Goal: Transaction & Acquisition: Purchase product/service

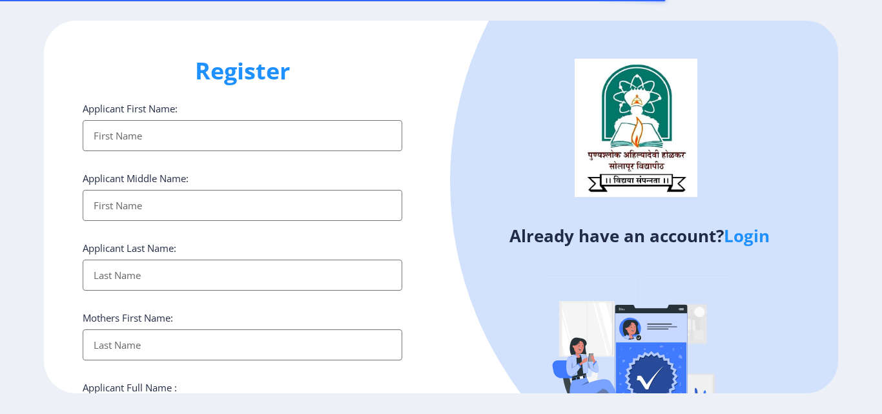
select select
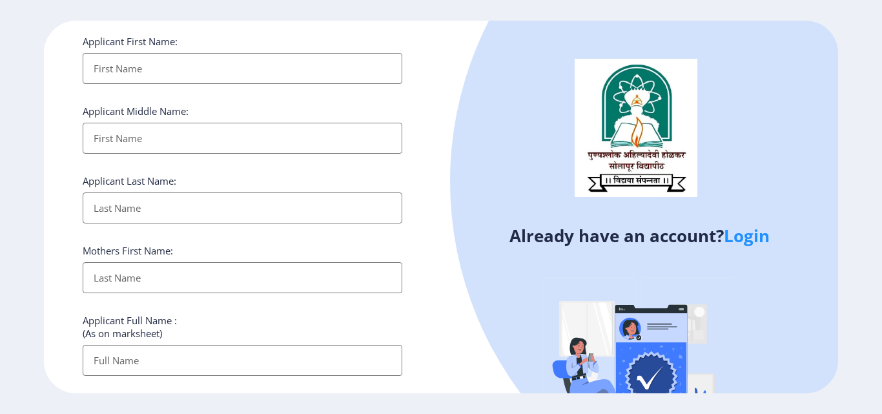
scroll to position [129, 0]
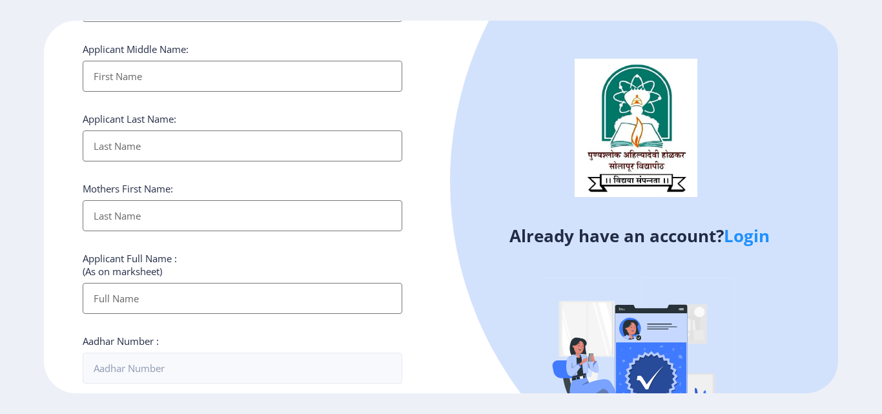
click at [752, 239] on link "Login" at bounding box center [747, 235] width 46 height 23
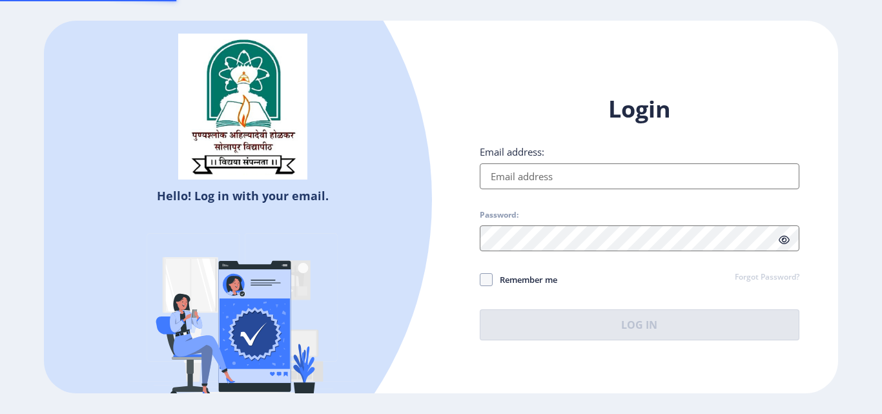
type input "[EMAIL_ADDRESS][DOMAIN_NAME]"
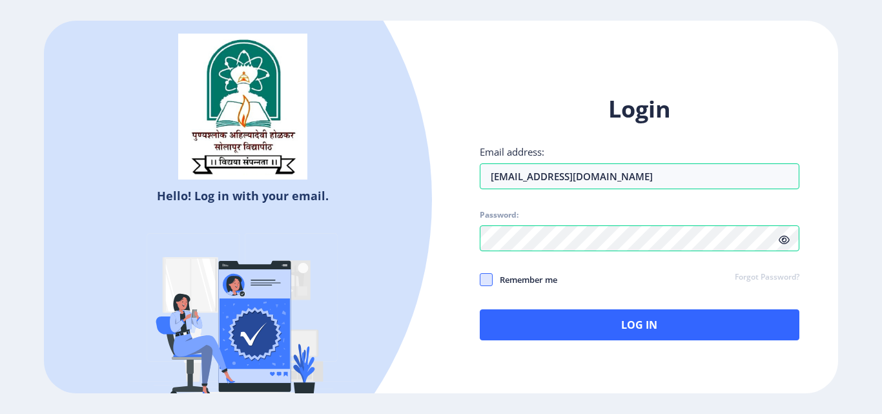
click at [487, 281] on span at bounding box center [486, 279] width 13 height 13
click at [480, 280] on input "Remember me" at bounding box center [480, 280] width 1 height 1
checkbox input "true"
click at [787, 239] on icon at bounding box center [784, 240] width 11 height 10
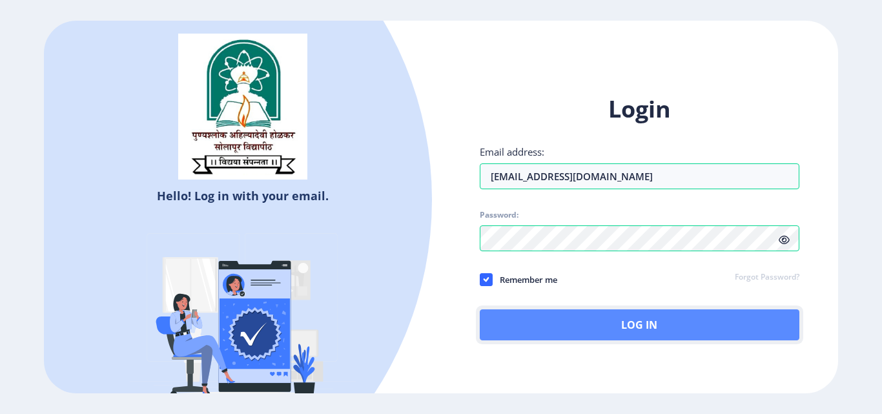
click at [581, 327] on button "Log In" at bounding box center [640, 324] width 320 height 31
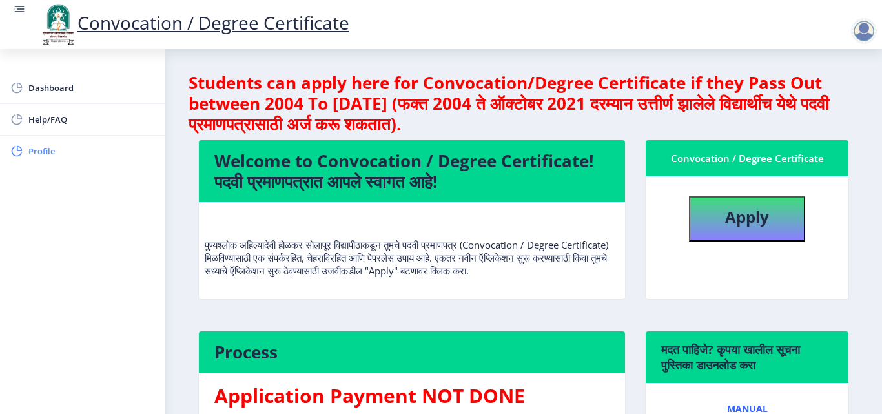
click at [53, 150] on span "Profile" at bounding box center [91, 150] width 127 height 15
select select
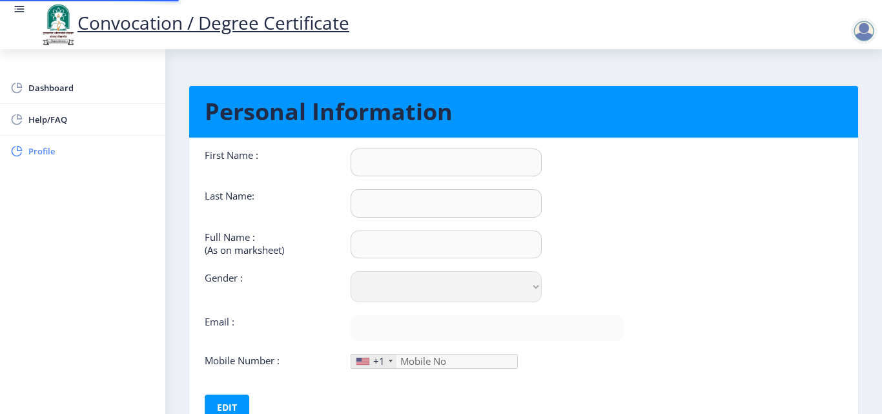
type input "[PERSON_NAME]"
type input "KULKARNI"
type input "[PERSON_NAME]"
select select "[DEMOGRAPHIC_DATA]"
type input "[EMAIL_ADDRESS][DOMAIN_NAME]"
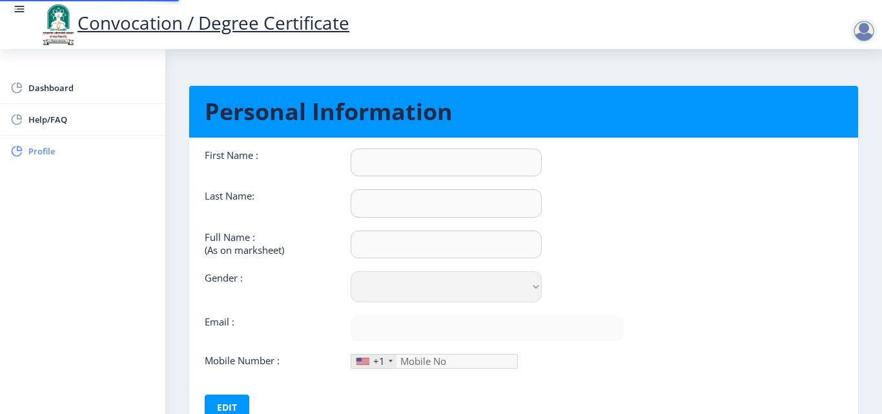
type input "6309350505"
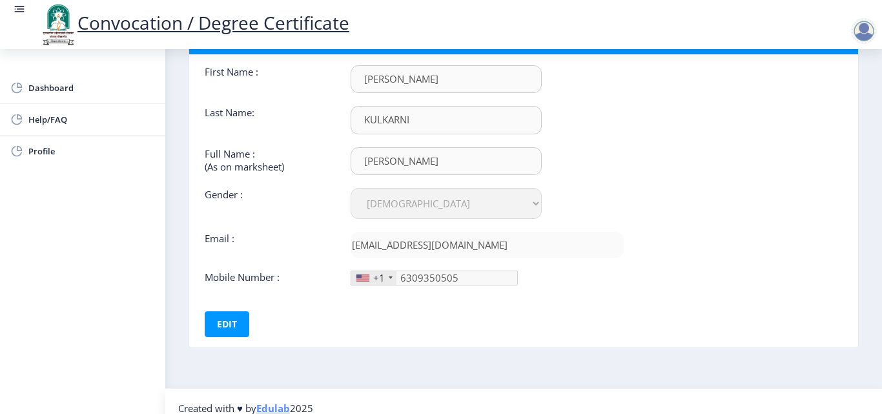
scroll to position [97, 0]
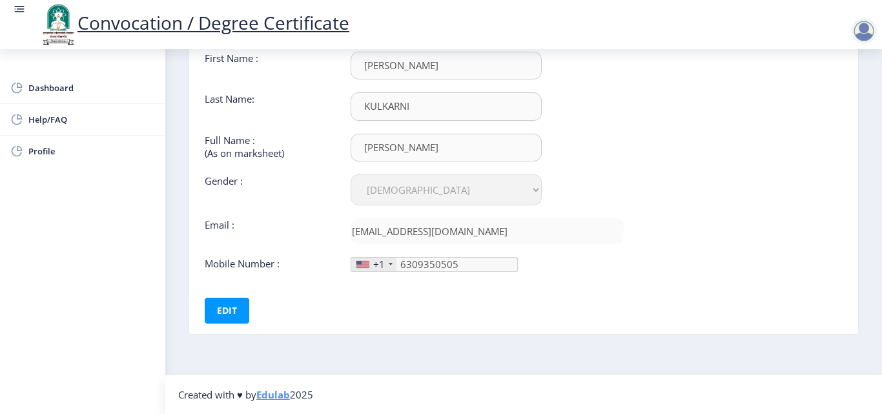
click at [390, 263] on div at bounding box center [391, 264] width 4 height 3
click at [384, 263] on div "+1" at bounding box center [379, 264] width 12 height 13
click at [390, 263] on div at bounding box center [391, 264] width 4 height 3
click at [389, 263] on div at bounding box center [391, 264] width 4 height 3
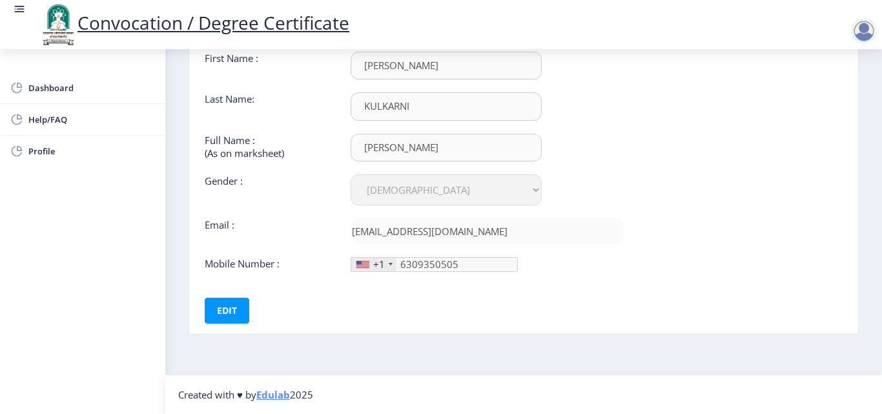
click at [376, 267] on div "+1" at bounding box center [379, 264] width 12 height 13
click at [373, 265] on div "+1" at bounding box center [379, 264] width 12 height 13
click at [387, 264] on div "+1" at bounding box center [373, 265] width 45 height 14
click at [231, 309] on button "Edit" at bounding box center [227, 311] width 45 height 26
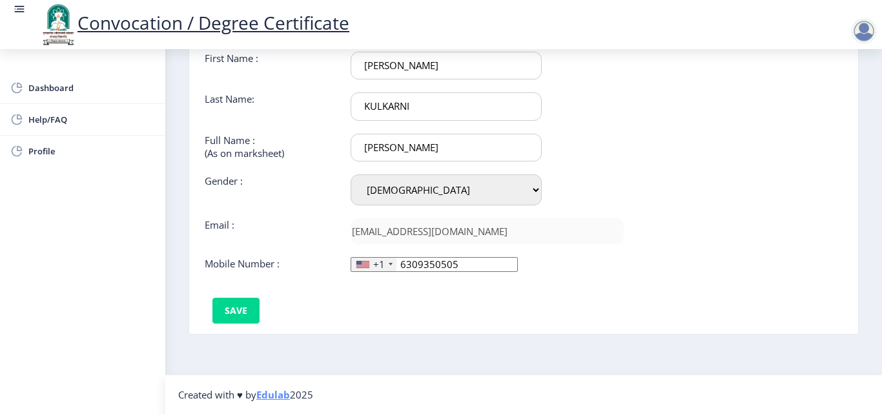
click at [389, 265] on div at bounding box center [391, 264] width 4 height 3
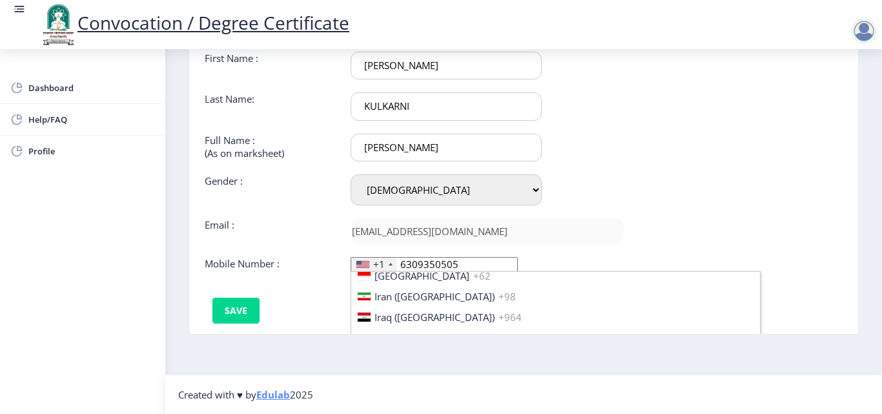
scroll to position [2012, 0]
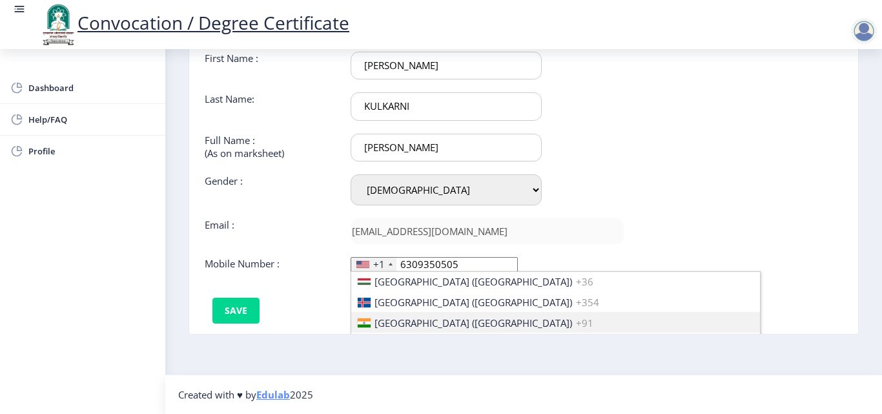
click at [576, 321] on span "+91" at bounding box center [584, 322] width 17 height 13
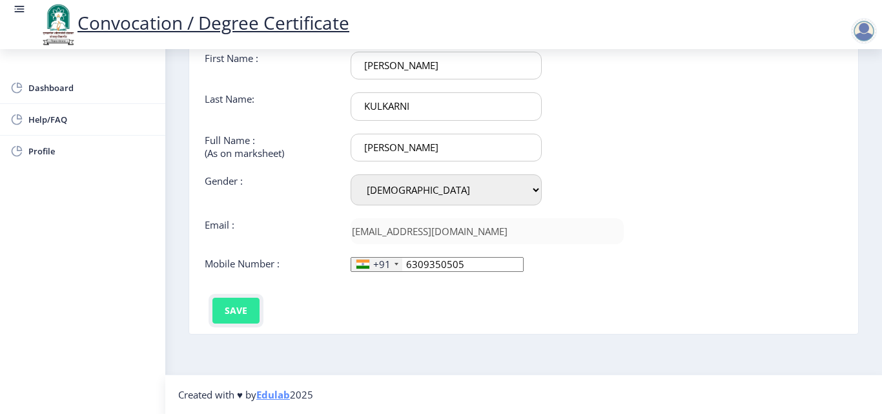
click at [243, 312] on button "Save" at bounding box center [235, 311] width 47 height 26
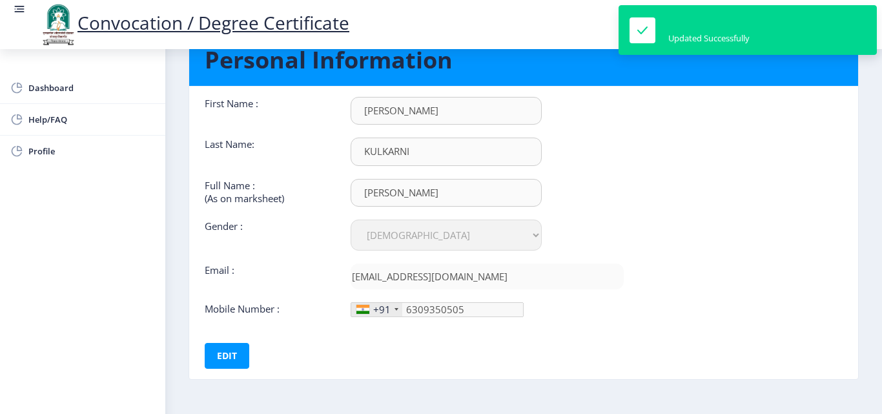
scroll to position [0, 0]
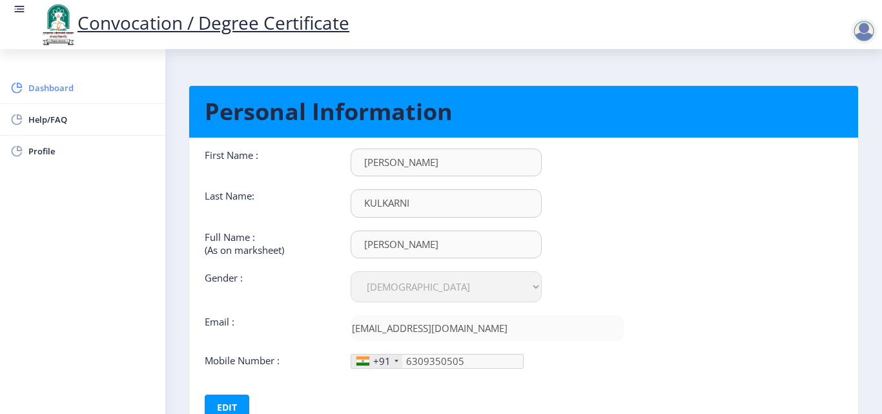
click at [54, 87] on span "Dashboard" at bounding box center [91, 87] width 127 height 15
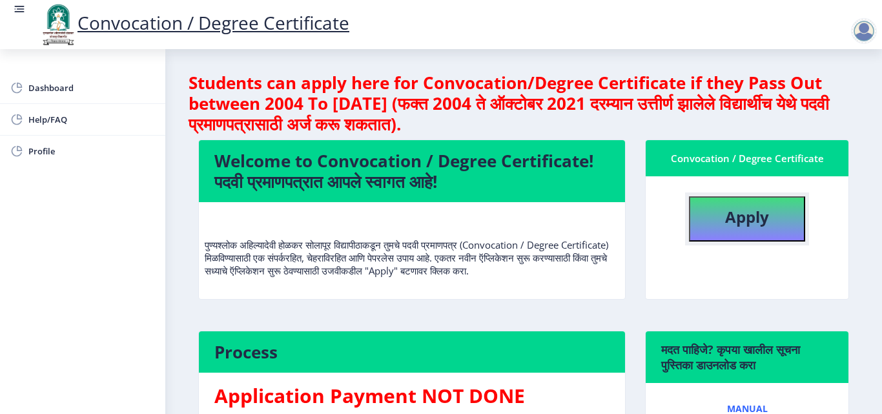
click at [725, 222] on b "Apply" at bounding box center [747, 216] width 44 height 21
select select
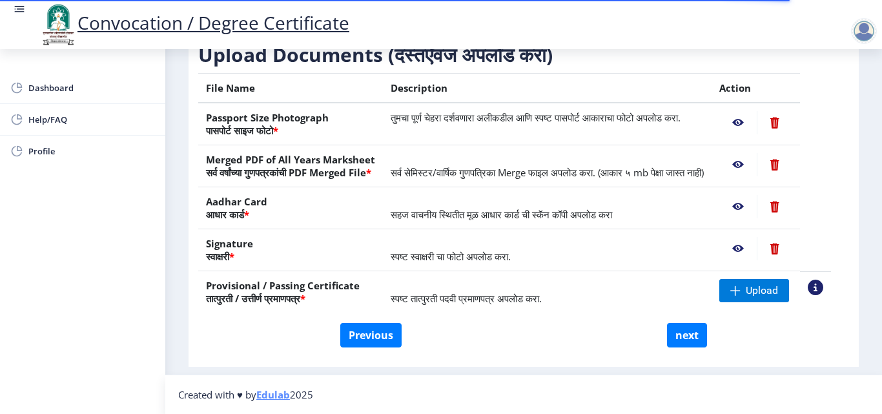
scroll to position [238, 0]
click at [771, 291] on span "Upload" at bounding box center [762, 290] width 32 height 13
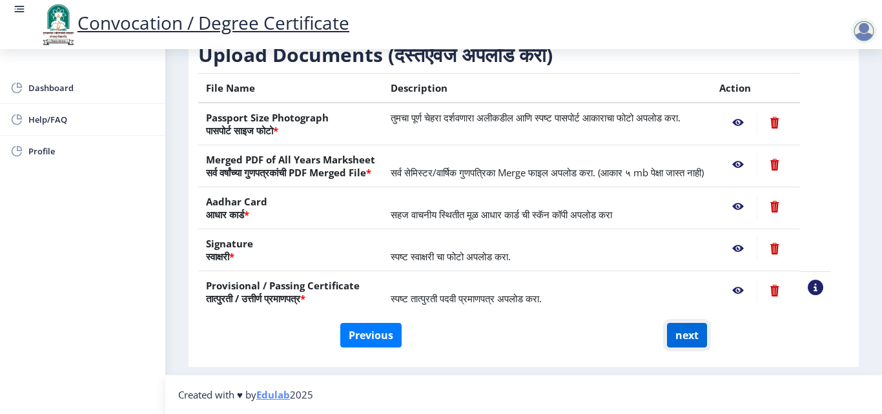
click at [691, 338] on button "next" at bounding box center [687, 335] width 40 height 25
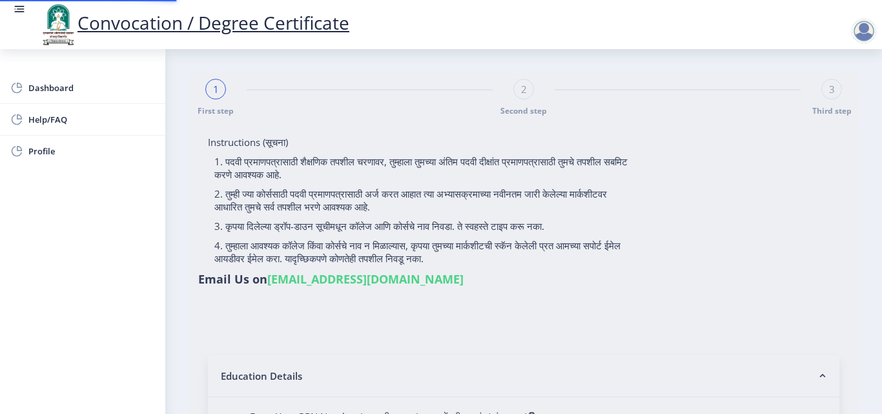
select select
type input "2010032500477971"
select select "External"
select select "2013"
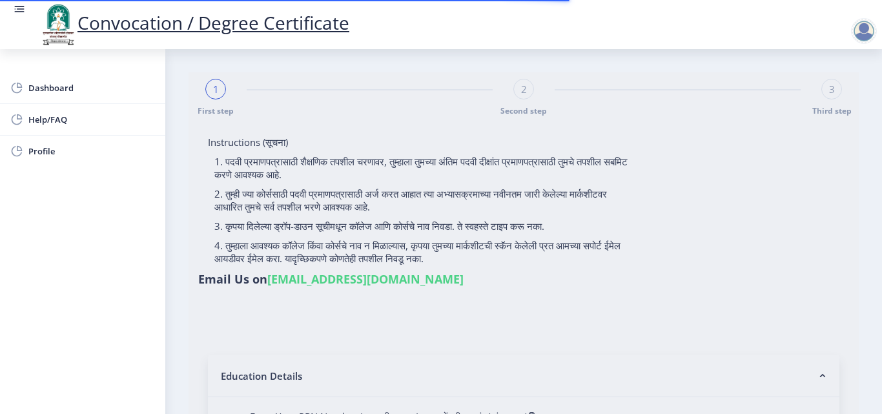
select select "March"
select select "FIRST CLASS"
type input "047813"
select select "English"
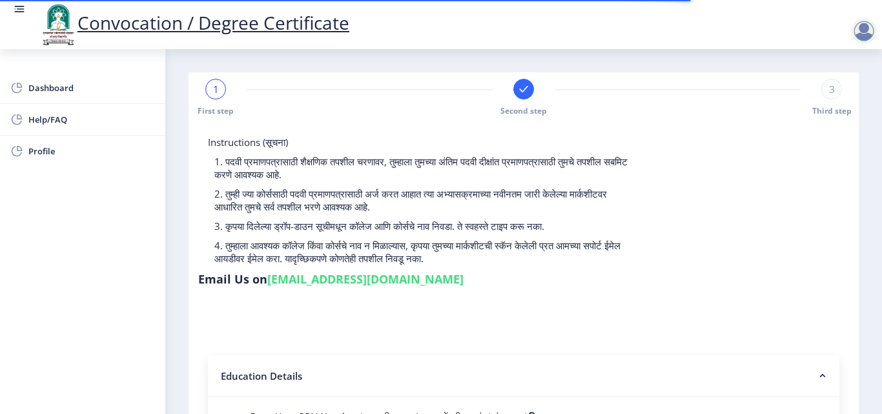
select select
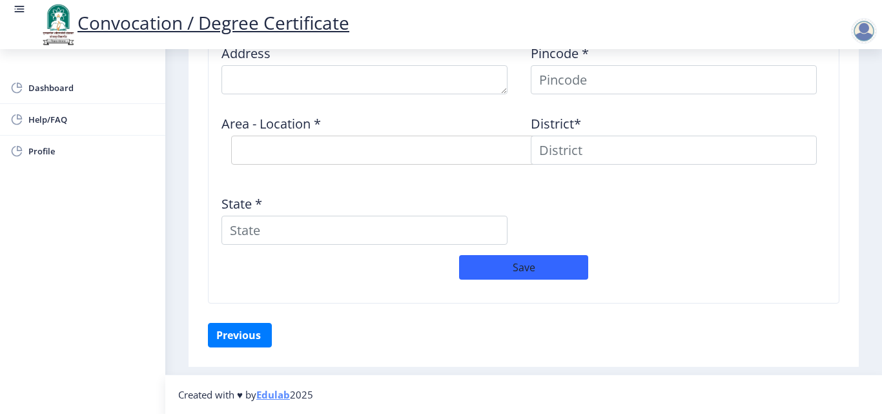
scroll to position [910, 0]
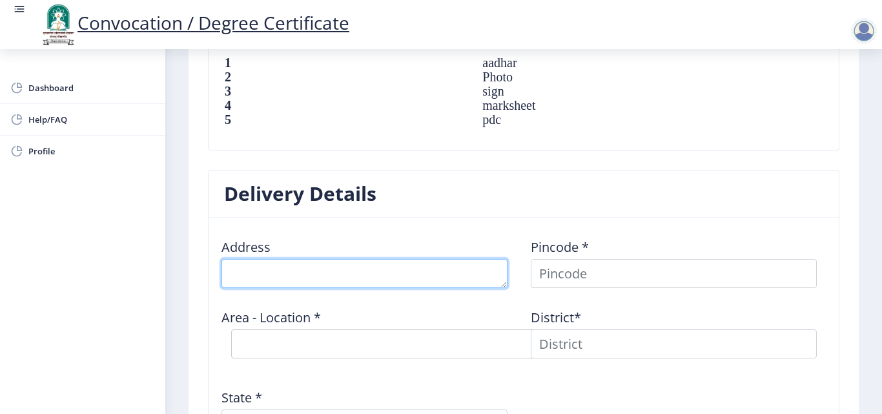
click at [462, 274] on textarea at bounding box center [364, 273] width 286 height 29
type textarea "GAT NO [STREET_ADDRESS]"
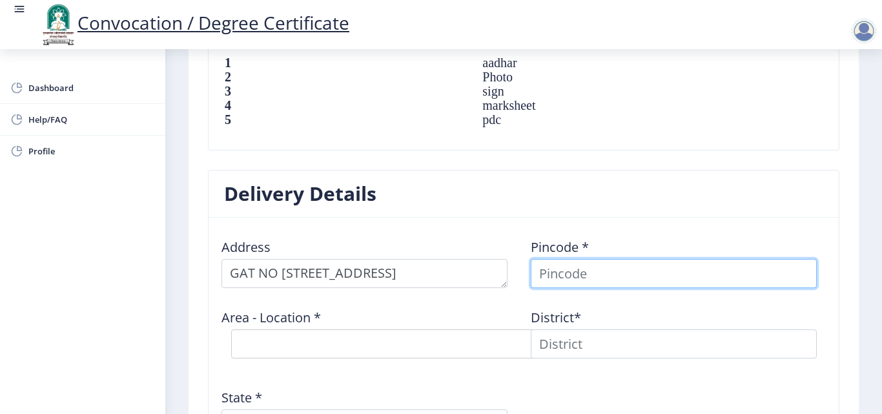
click at [587, 273] on input at bounding box center [674, 273] width 286 height 29
type input "413304"
select select
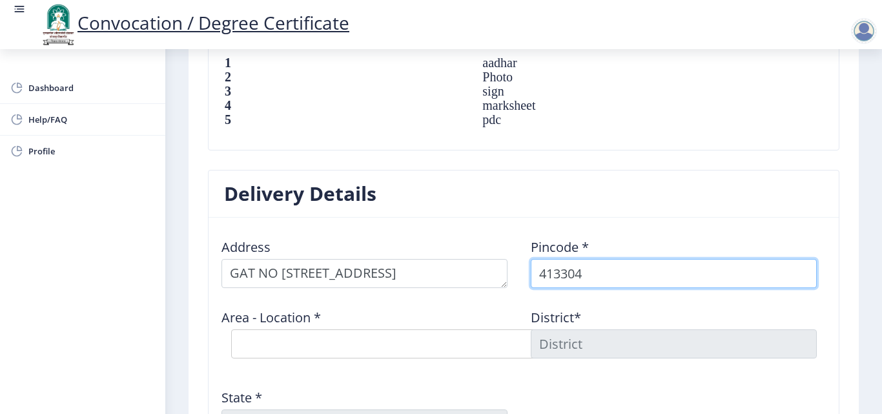
scroll to position [1039, 0]
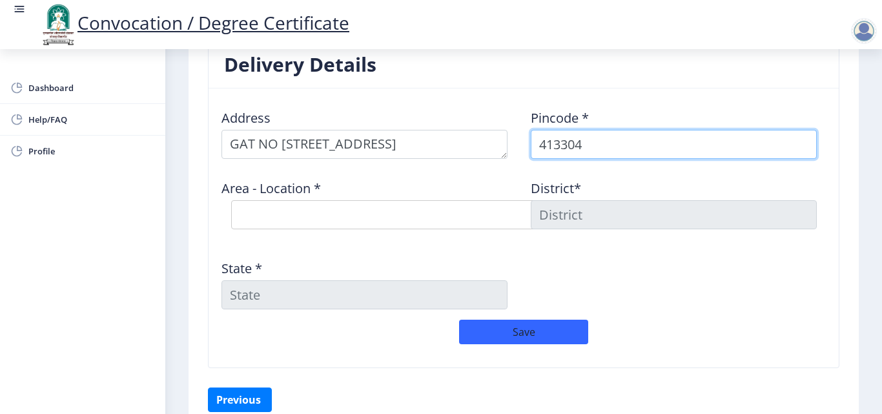
type input "413304"
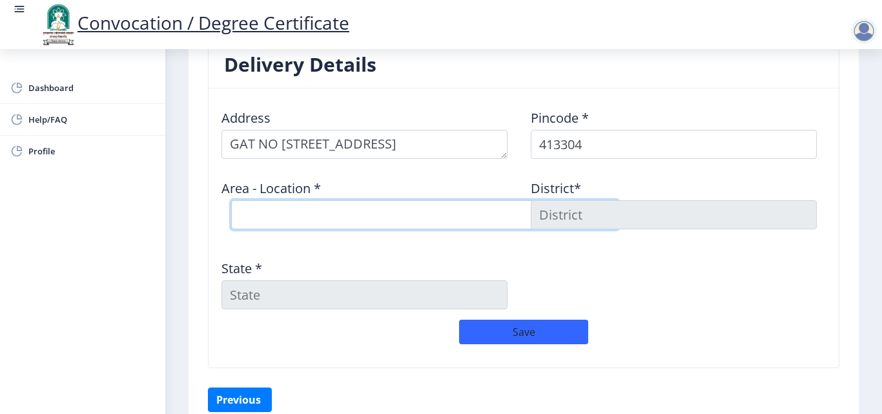
click at [471, 216] on select "Select Area Location Adhiv [PERSON_NAME] B.O Anawali B.O Babhulgaon B.O Bhandis…" at bounding box center [424, 214] width 387 height 29
click at [645, 293] on div "Address Pincode * 413304 Area - Location * Select Area Location Adhiv [PERSON_N…" at bounding box center [523, 209] width 619 height 221
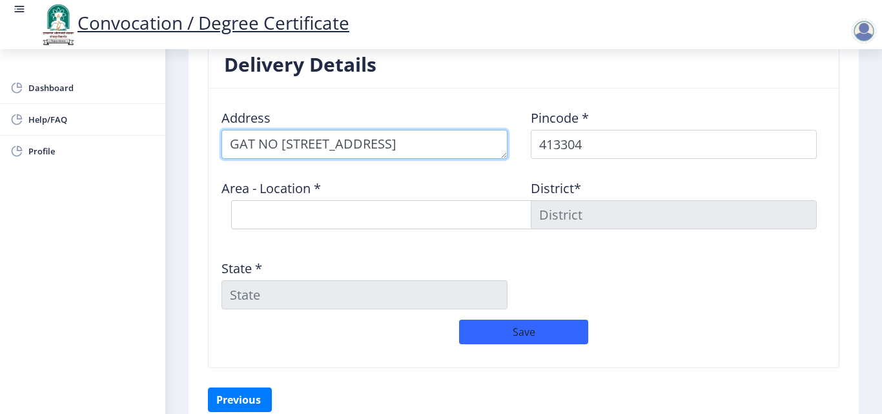
click at [477, 147] on textarea at bounding box center [364, 144] width 286 height 29
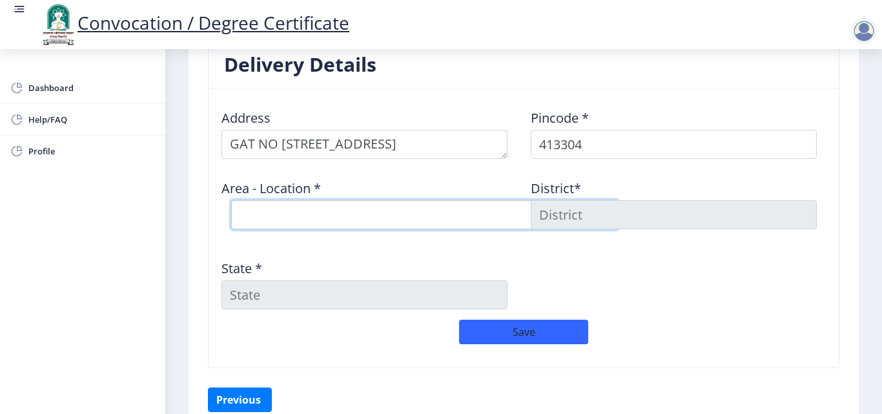
click at [296, 216] on select "Select Area Location Adhiv [PERSON_NAME] B.O Anawali B.O Babhulgaon B.O Bhandis…" at bounding box center [424, 214] width 387 height 29
select select "12: Object"
click at [231, 200] on select "Select Area Location Adhiv [PERSON_NAME] B.O Anawali B.O Babhulgaon B.O Bhandis…" at bounding box center [424, 214] width 387 height 29
type input "SOLAPUR"
type input "[GEOGRAPHIC_DATA]"
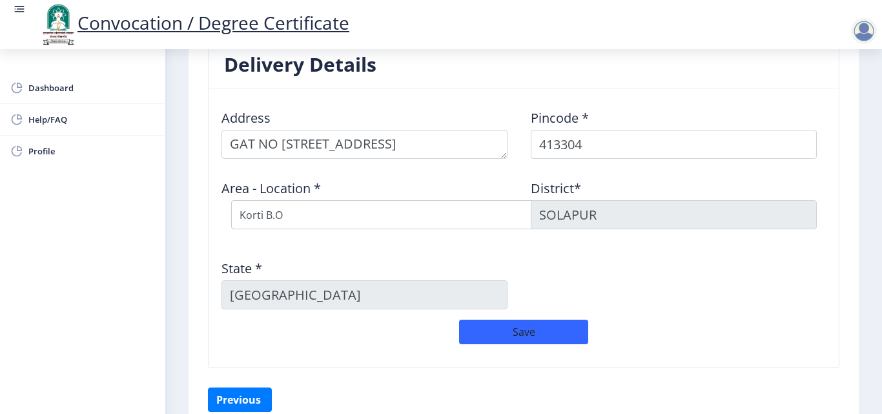
click at [584, 254] on div "Address Pincode * 413304 Area - Location * Select Area Location Adhiv [PERSON_N…" at bounding box center [523, 209] width 619 height 221
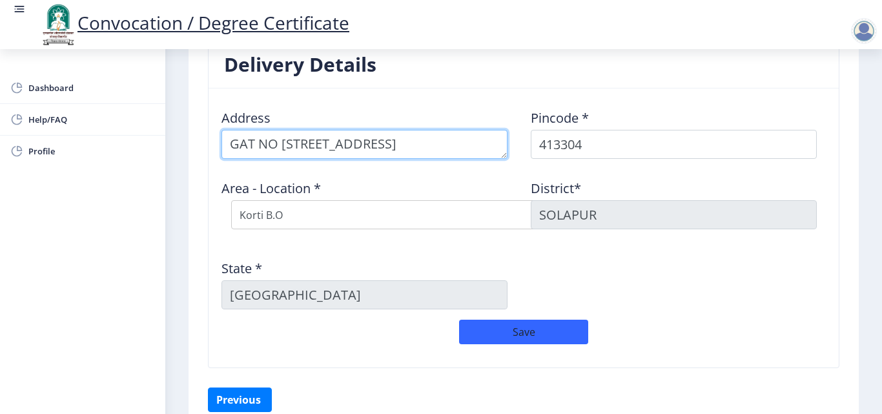
click at [471, 143] on textarea at bounding box center [364, 144] width 286 height 29
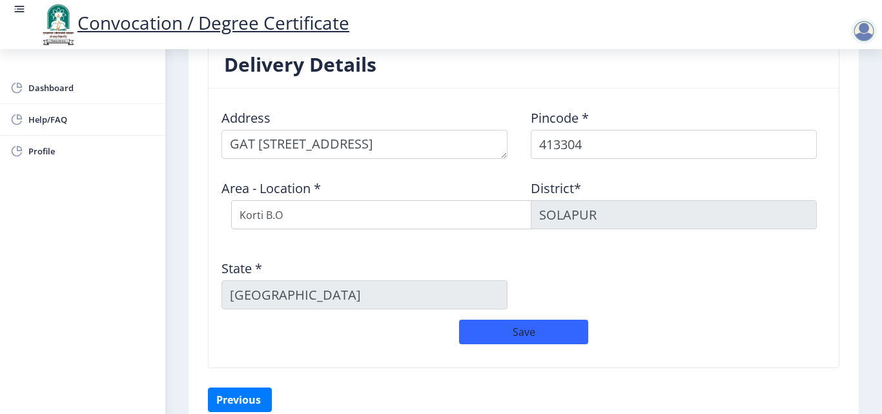
click at [428, 244] on div "Address Pincode * 413304 Area - Location * Select Area Location Adhiv [PERSON_N…" at bounding box center [523, 209] width 619 height 221
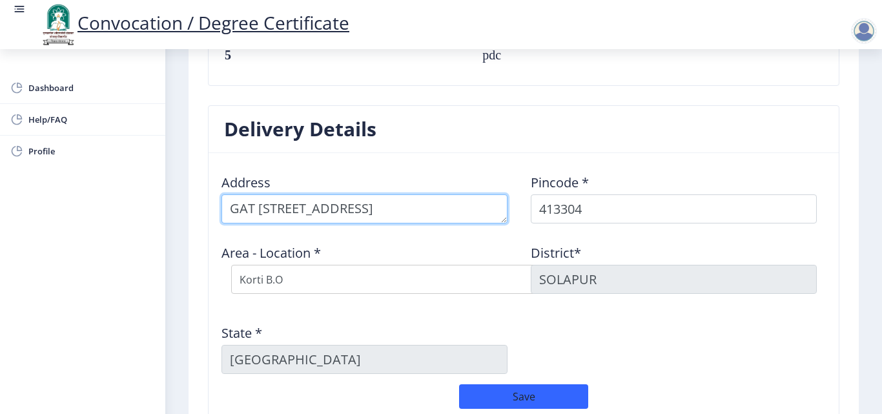
scroll to position [0, 0]
click at [231, 209] on textarea at bounding box center [364, 208] width 286 height 29
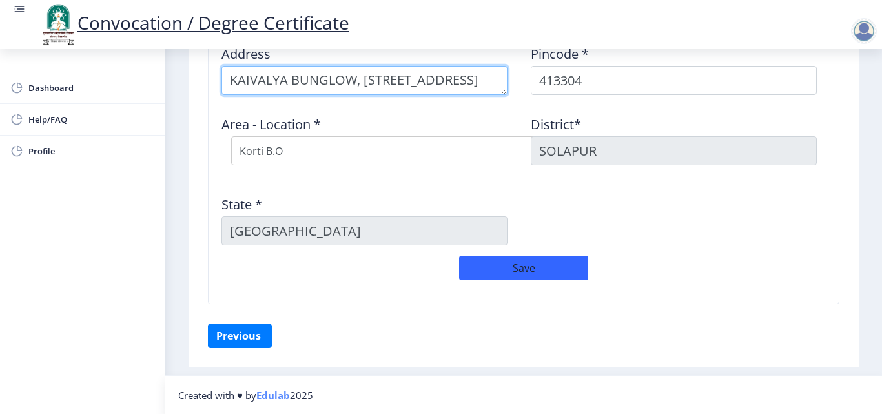
scroll to position [1104, 0]
type textarea "KAIVALYA BUNGLOW, [STREET_ADDRESS]"
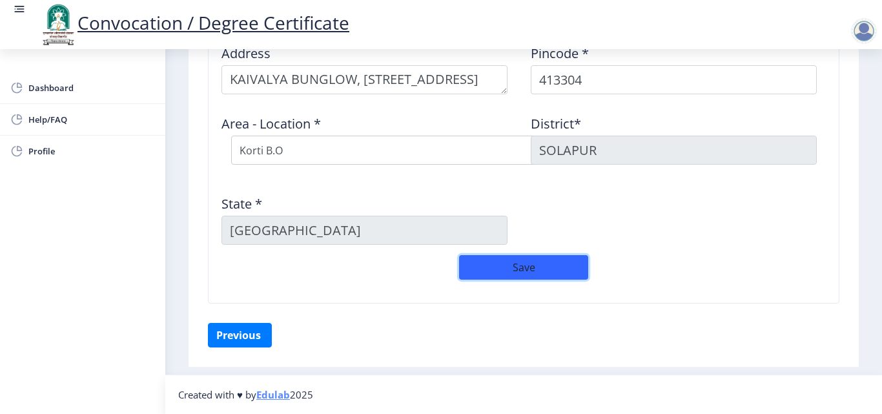
click at [508, 268] on button "Save" at bounding box center [523, 267] width 129 height 25
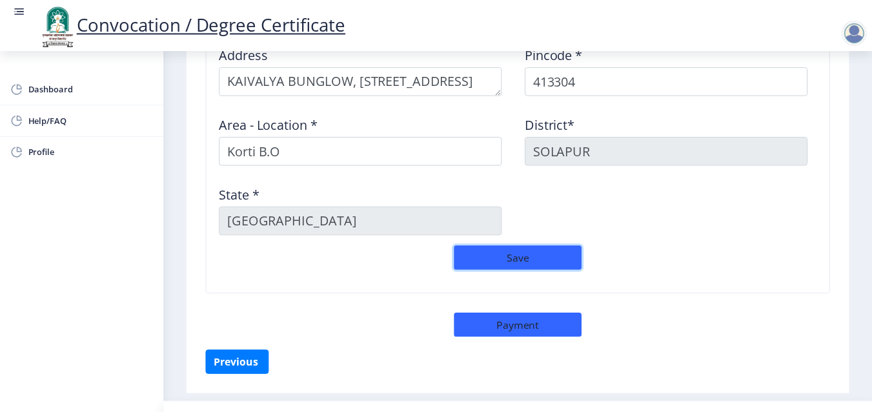
scroll to position [1131, 0]
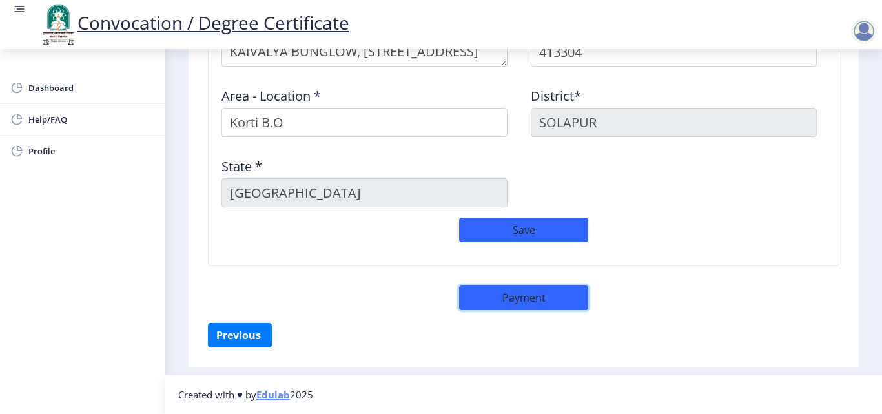
click at [555, 292] on button "Payment" at bounding box center [523, 297] width 129 height 25
select select "sealed"
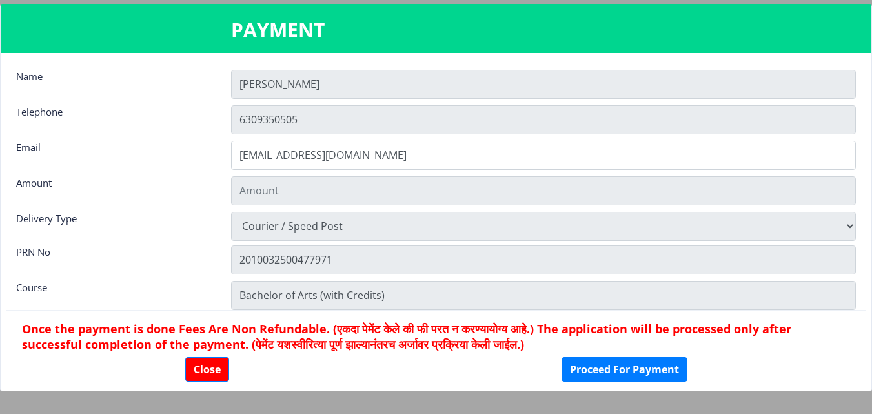
type input "1885"
click at [375, 90] on input "[PERSON_NAME]" at bounding box center [543, 84] width 625 height 29
click at [374, 87] on input "[PERSON_NAME]" at bounding box center [543, 84] width 625 height 29
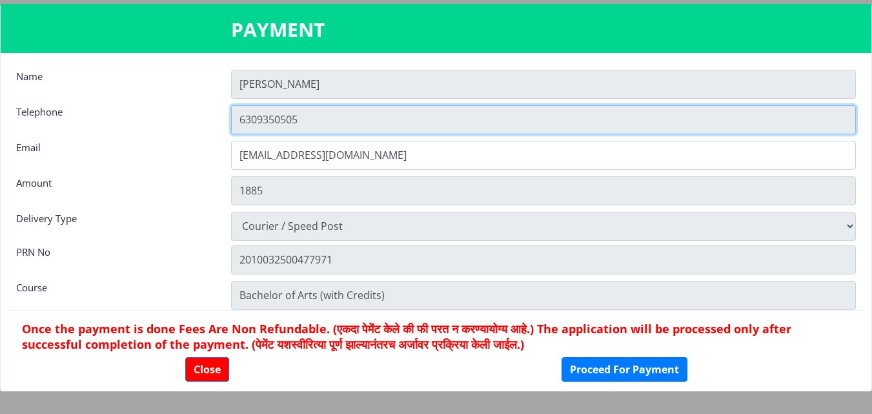
click at [370, 118] on input "6309350505" at bounding box center [543, 119] width 625 height 29
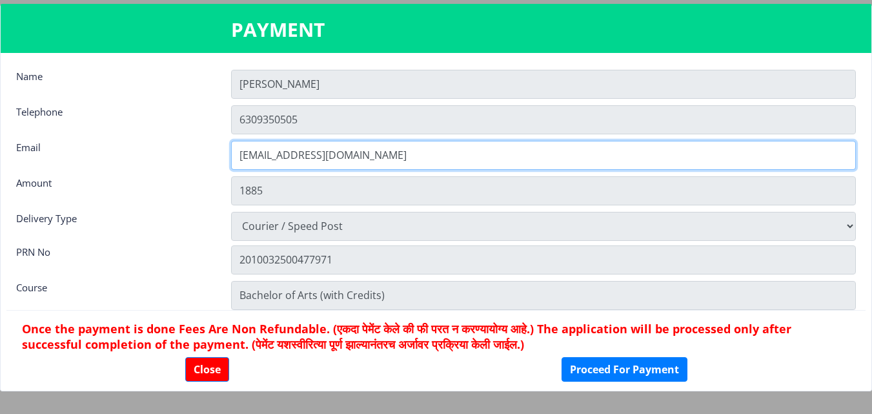
click at [394, 154] on input "[EMAIL_ADDRESS][DOMAIN_NAME]" at bounding box center [543, 155] width 625 height 29
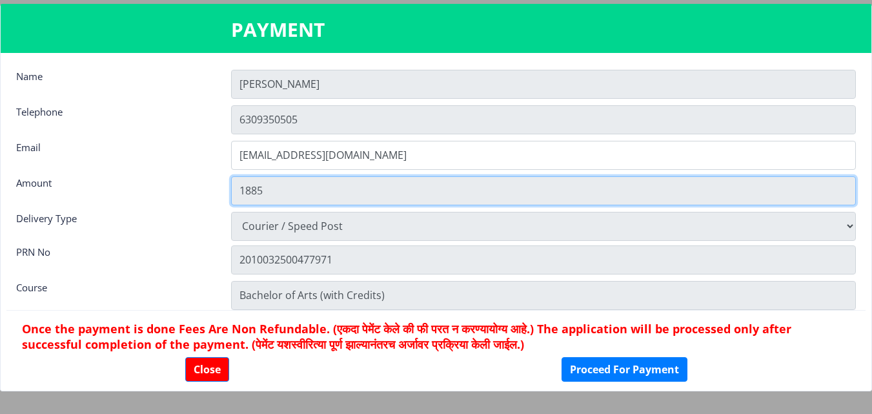
click at [397, 190] on input "1885" at bounding box center [543, 190] width 625 height 29
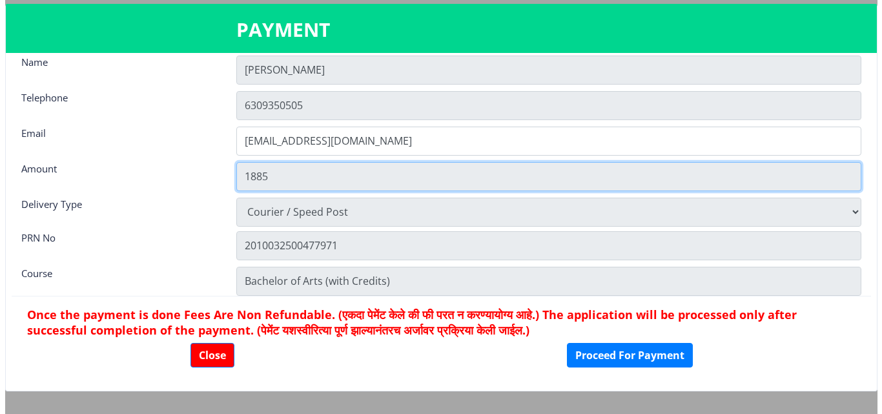
scroll to position [18, 0]
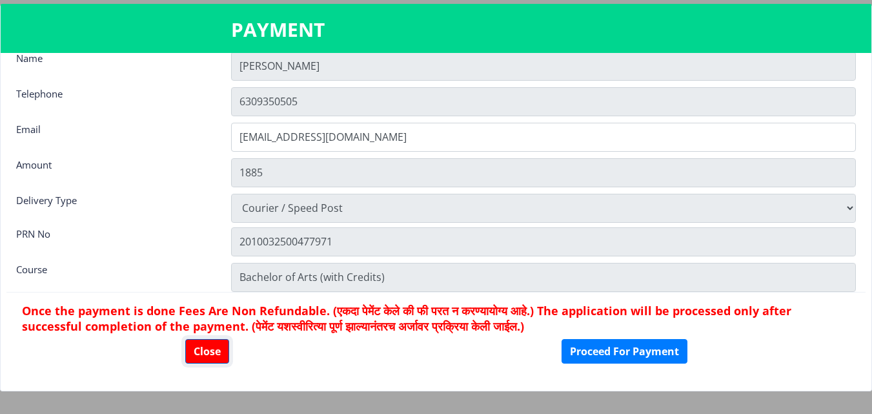
click at [216, 355] on button "Close" at bounding box center [207, 351] width 44 height 25
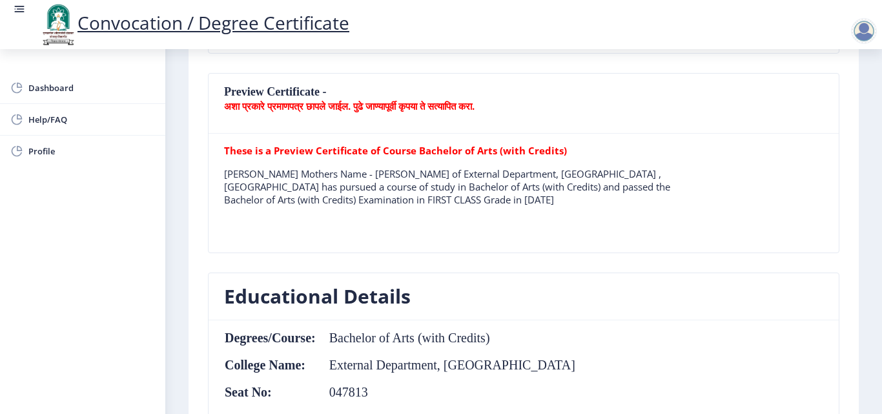
scroll to position [292, 0]
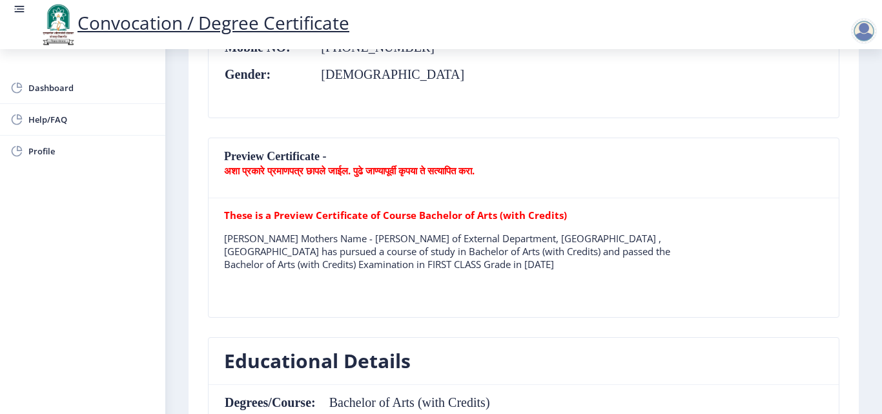
click at [292, 171] on b "अशा प्रकारे प्रमाणपत्र छापले जाईल. पुढे जाण्यापूर्वी कृपया ते सत्यापित करा." at bounding box center [349, 170] width 251 height 13
click at [282, 155] on nb-card-header "Preview Certificate - अशा प्रकारे प्रमाणपत्र छापले जाईल. पुढे जाण्यापूर्वी कृपय…" at bounding box center [524, 168] width 630 height 60
click at [285, 180] on nb-card-header "Preview Certificate - अशा प्रकारे प्रमाणपत्र छापले जाईल. पुढे जाण्यापूर्वी कृपय…" at bounding box center [524, 168] width 630 height 60
click at [378, 226] on tr "These is a Preview Certificate of Course Bachelor of Arts (with Credits) [PERSO…" at bounding box center [463, 245] width 479 height 72
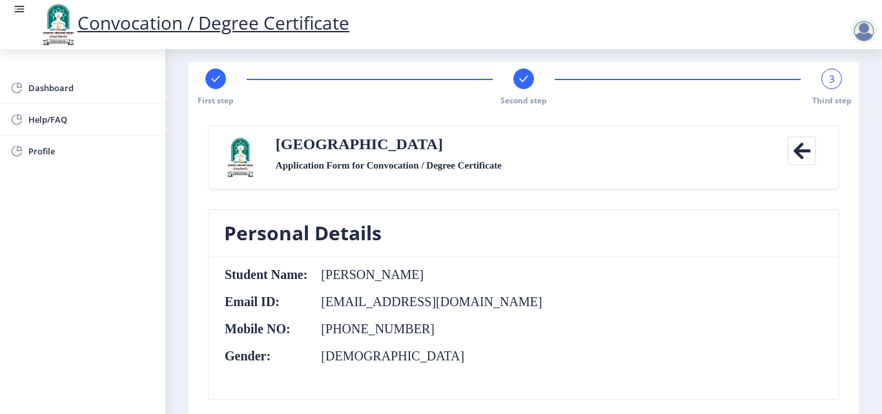
scroll to position [0, 0]
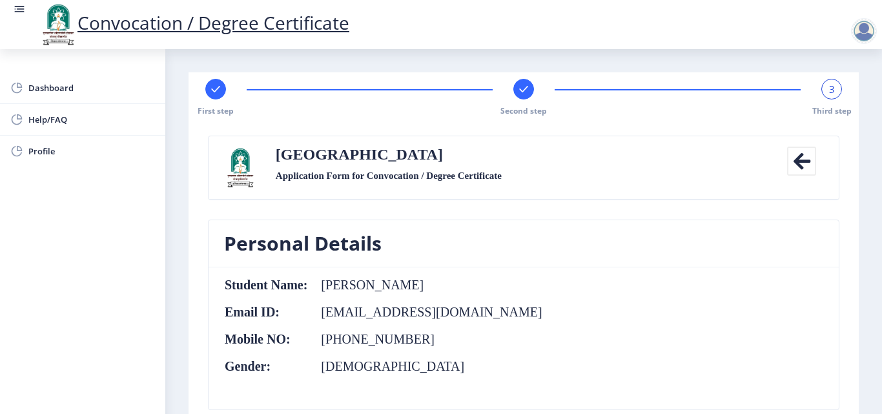
click at [456, 172] on label "Application Form for Convocation / Degree Certificate" at bounding box center [389, 175] width 226 height 15
click at [217, 92] on rect at bounding box center [215, 89] width 13 height 13
select select "External"
select select "English"
select select "2013"
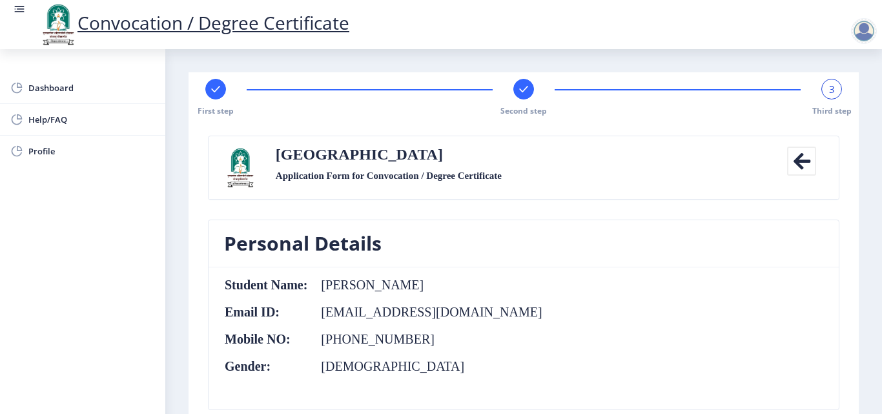
select select "March"
select select "FIRST CLASS"
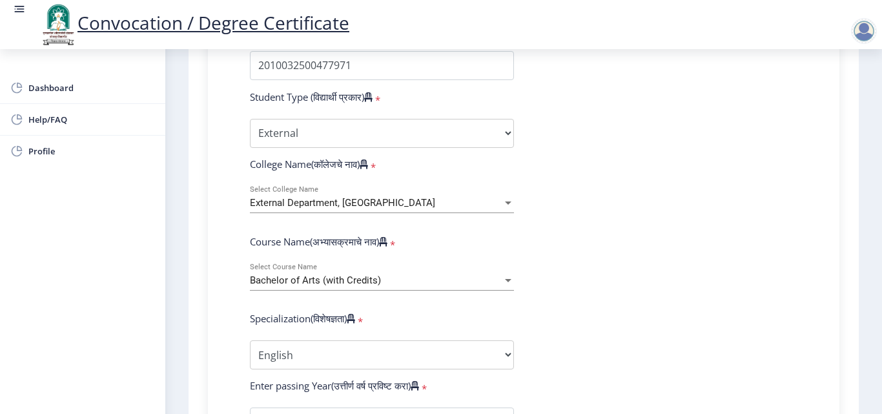
scroll to position [452, 0]
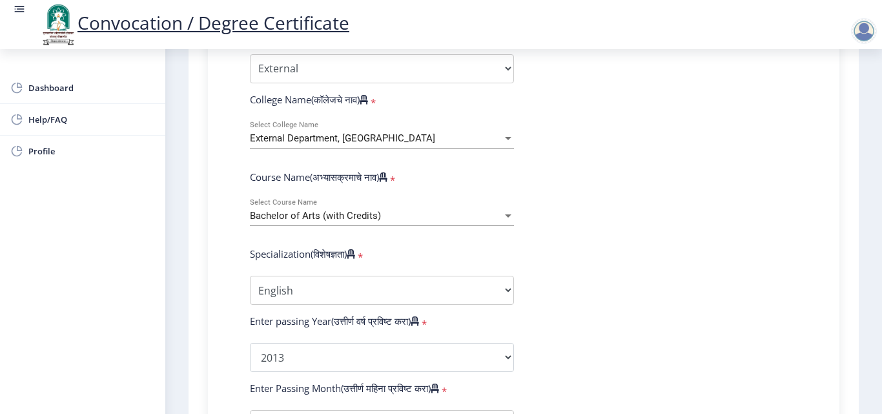
click at [505, 216] on div at bounding box center [508, 215] width 6 height 3
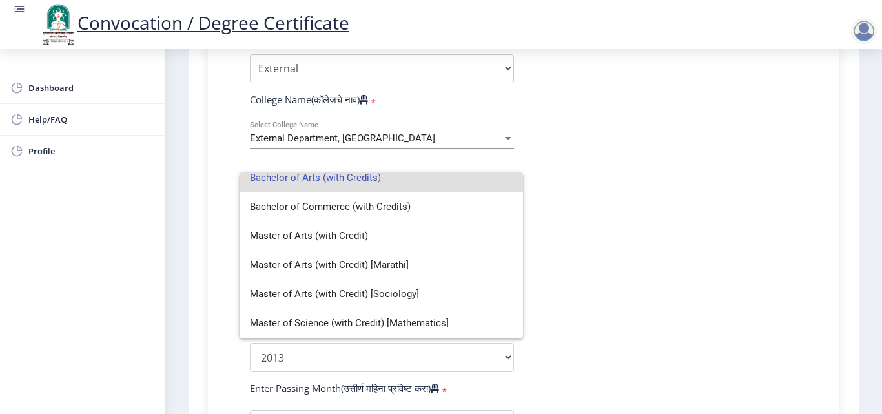
scroll to position [0, 0]
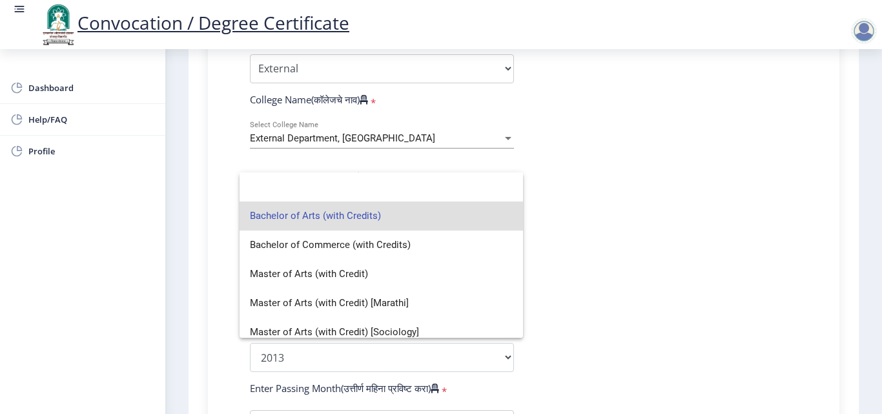
click at [655, 212] on div at bounding box center [441, 207] width 882 height 414
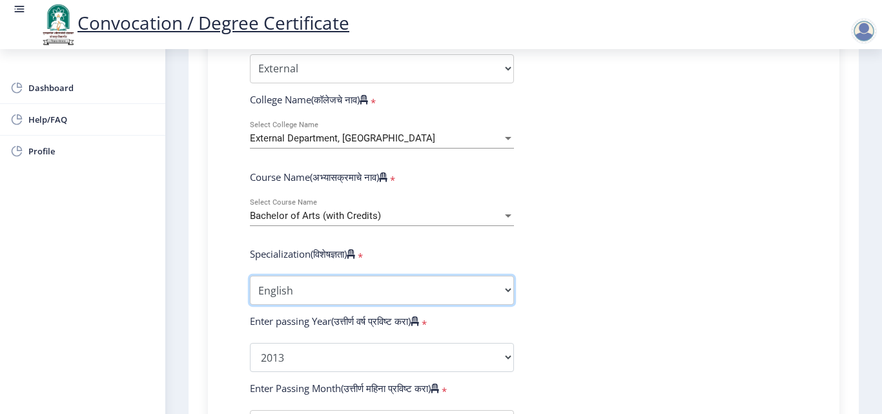
click at [507, 289] on select "Specialization English Geography Hindi Marathi Music Sanskrit Urdu Ancient Indi…" at bounding box center [382, 290] width 264 height 29
click at [250, 276] on select "Specialization English Geography Hindi Marathi Music Sanskrit Urdu Ancient Indi…" at bounding box center [382, 290] width 264 height 29
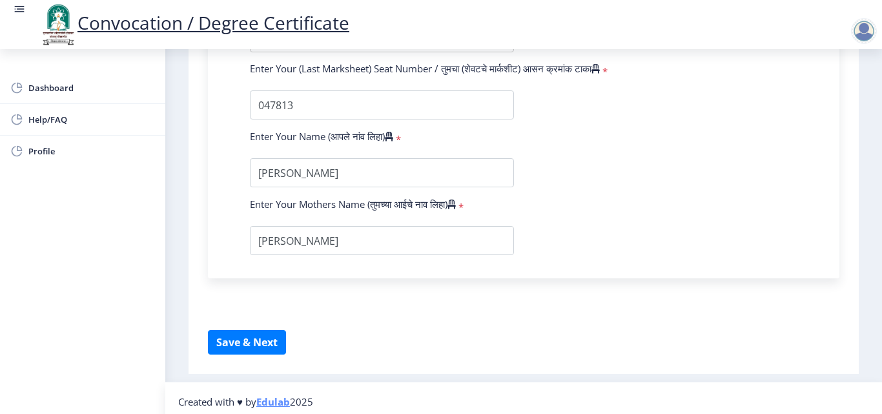
scroll to position [913, 0]
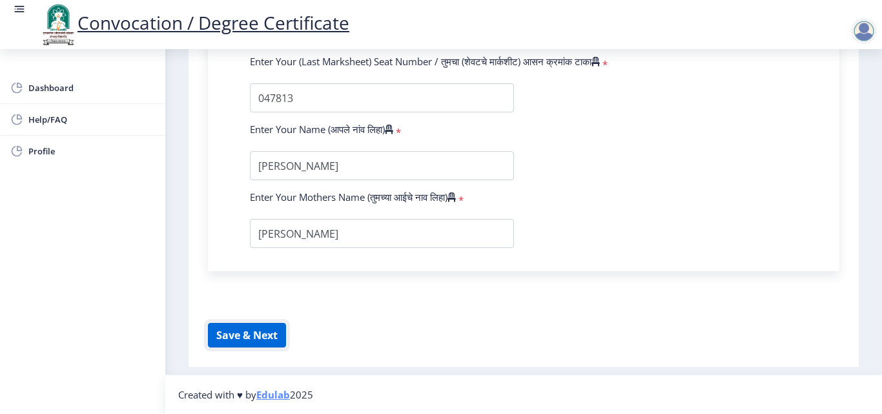
click at [270, 335] on button "Save & Next" at bounding box center [247, 335] width 78 height 25
select select
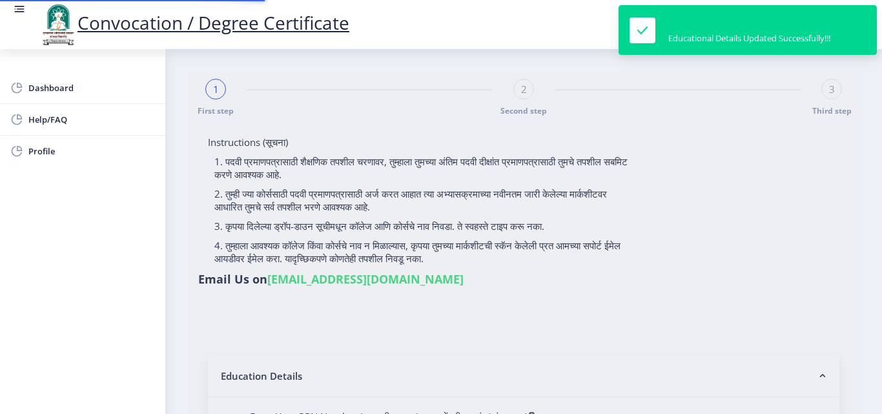
type input "2010032500477971"
select select "External"
select select "2013"
select select "March"
select select "FIRST CLASS"
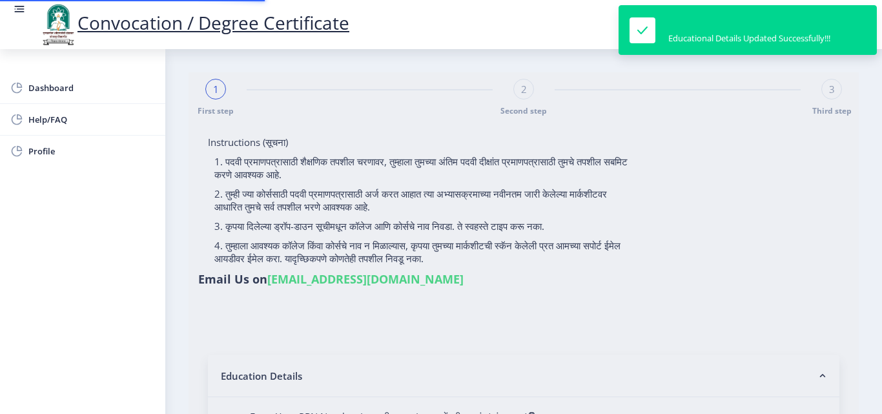
type input "047813"
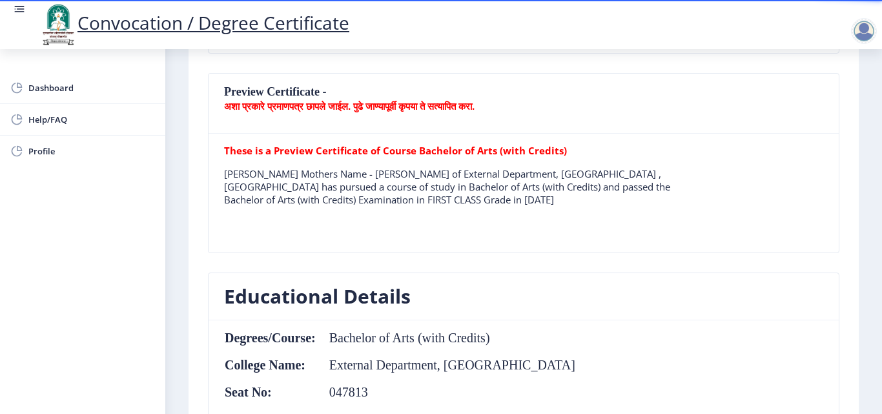
scroll to position [292, 0]
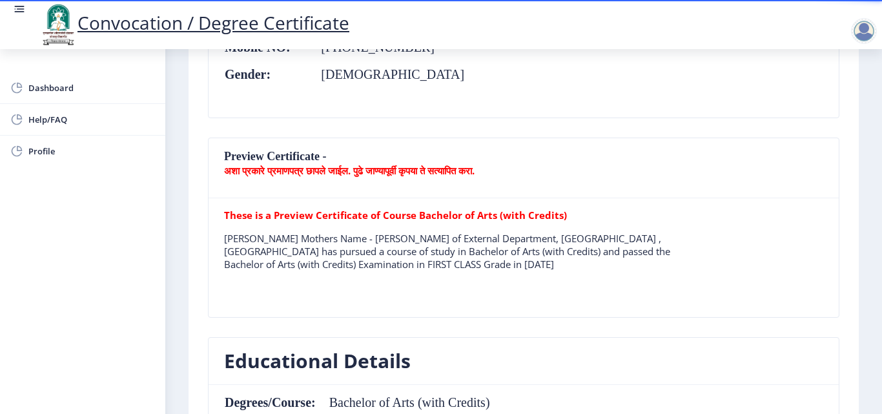
click at [420, 168] on b "अशा प्रकारे प्रमाणपत्र छापले जाईल. पुढे जाण्यापूर्वी कृपया ते सत्यापित करा." at bounding box center [349, 170] width 251 height 13
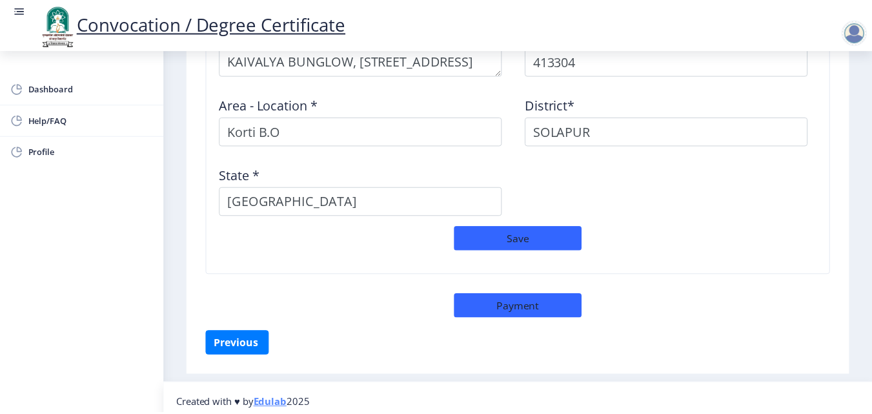
scroll to position [1131, 0]
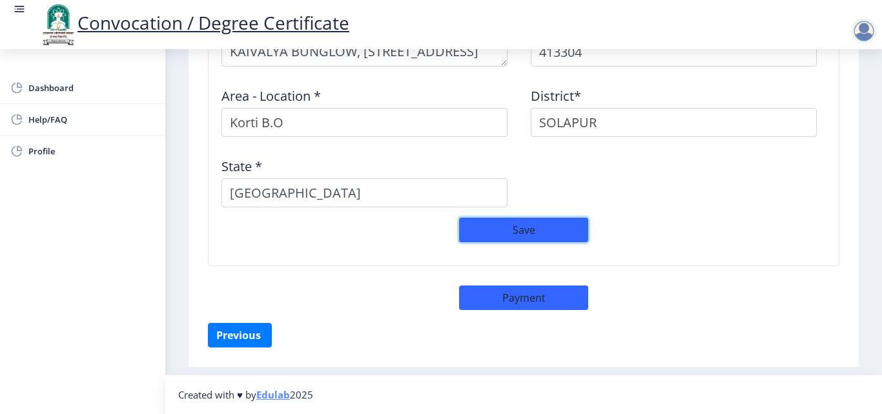
click at [572, 232] on button "Save" at bounding box center [523, 230] width 129 height 25
click at [579, 297] on button "Payment" at bounding box center [523, 297] width 129 height 25
select select "sealed"
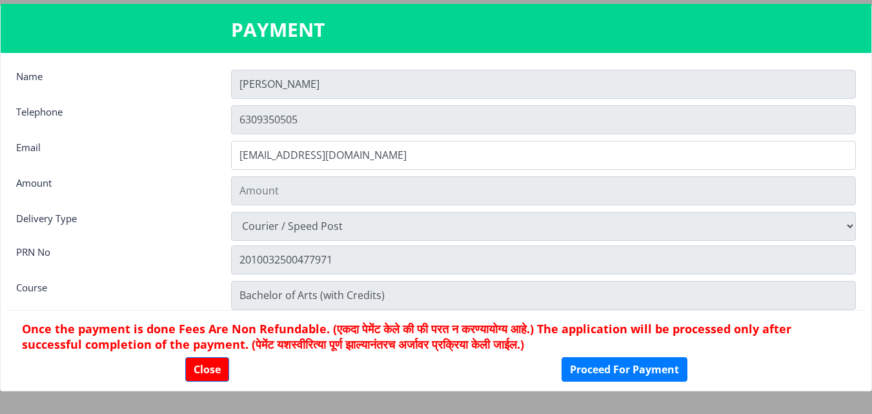
type input "1885"
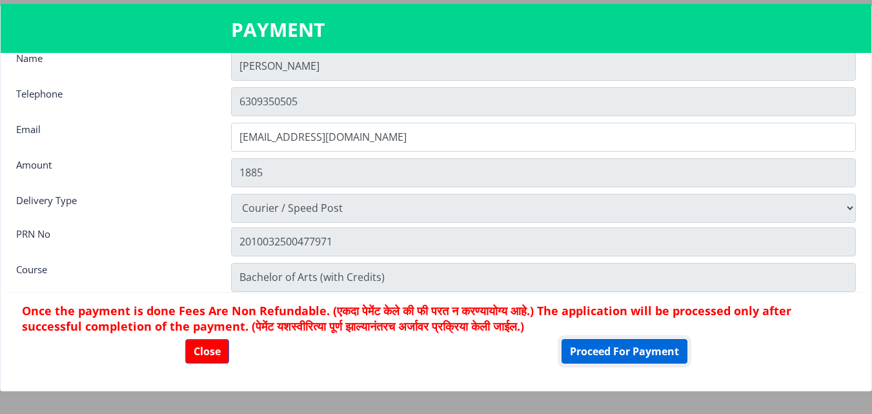
click at [604, 351] on button "Proceed For Payment" at bounding box center [625, 351] width 126 height 25
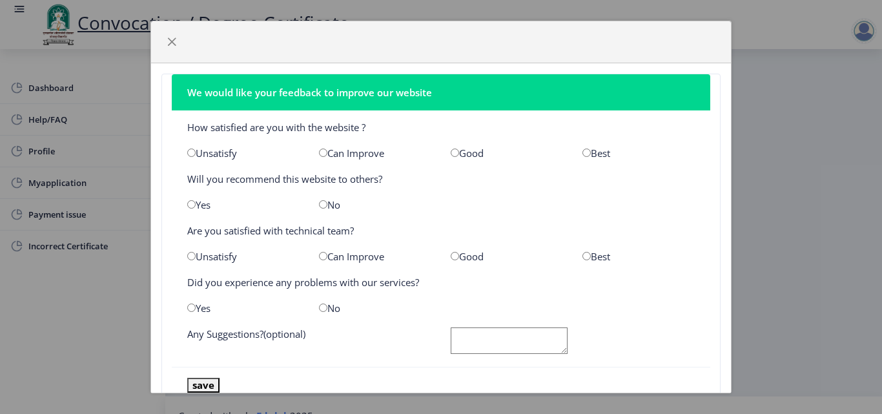
click at [451, 154] on input "radio" at bounding box center [455, 153] width 8 height 8
radio input "true"
click at [192, 205] on input "radio" at bounding box center [191, 204] width 8 height 8
radio input "true"
click at [320, 256] on input "radio" at bounding box center [323, 256] width 8 height 8
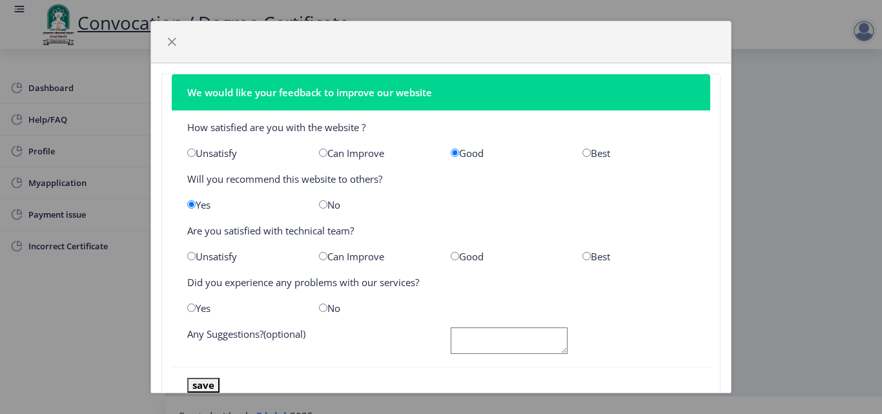
radio input "true"
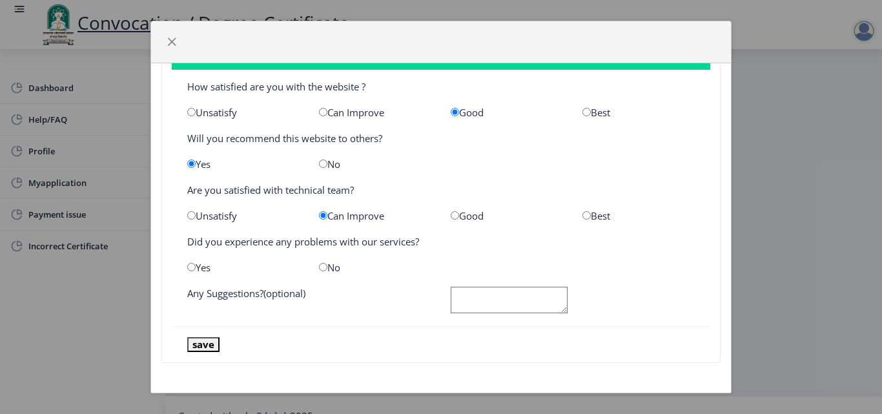
click at [192, 268] on input "radio" at bounding box center [191, 267] width 8 height 8
radio input "true"
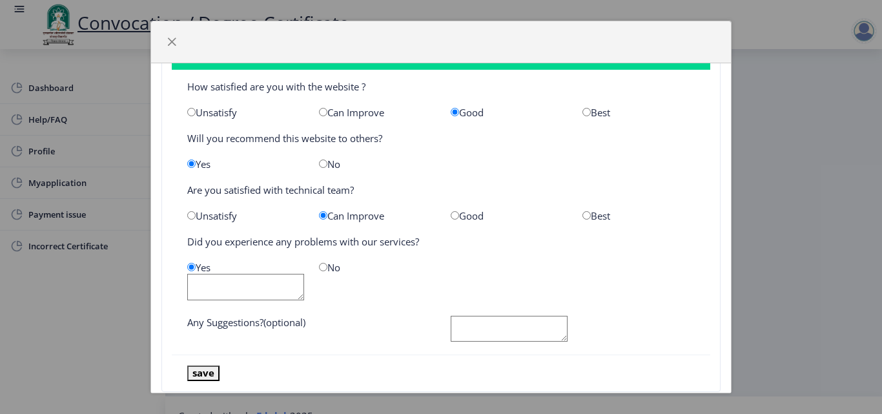
click at [266, 293] on textarea at bounding box center [245, 287] width 117 height 26
type textarea "old pattern of BA 2010 pattern percentage point is not enlisted in course selec…"
click at [482, 335] on textarea at bounding box center [509, 329] width 117 height 26
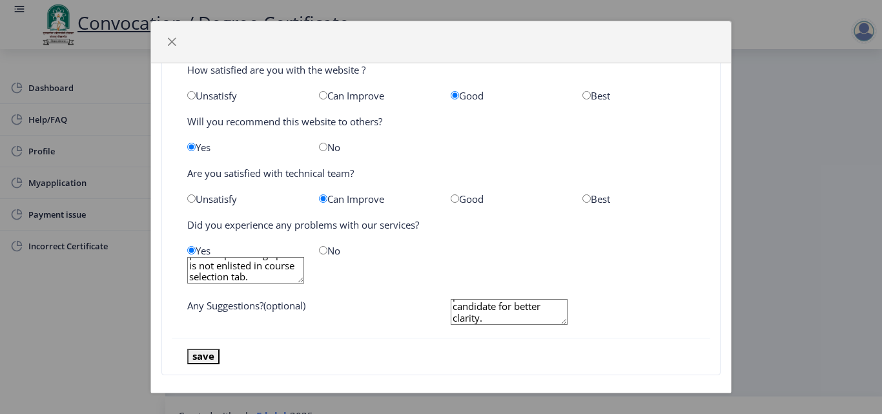
scroll to position [70, 0]
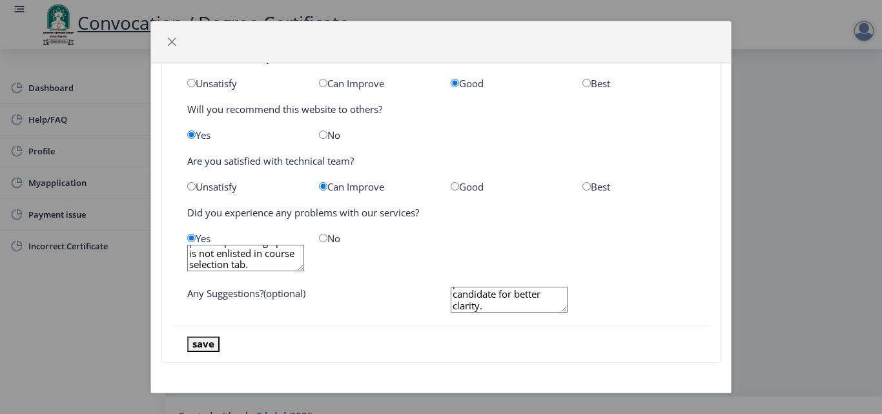
type textarea "try to show draft certificate with shared photo & name of candidate for better …"
click at [203, 342] on button "save" at bounding box center [203, 343] width 32 height 15
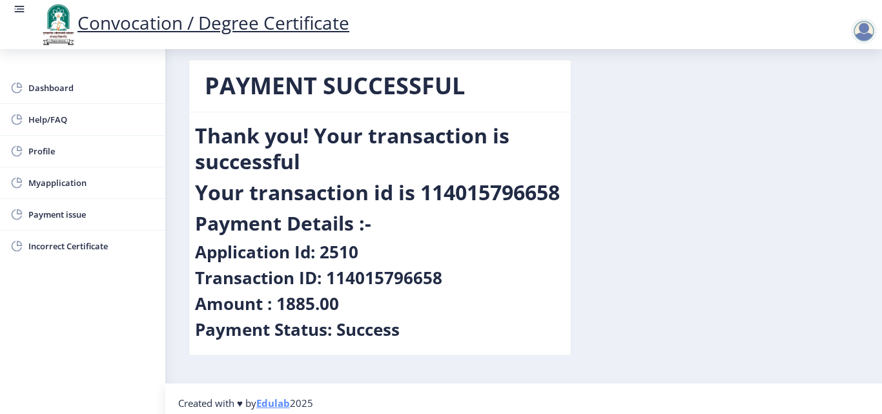
scroll to position [21, 0]
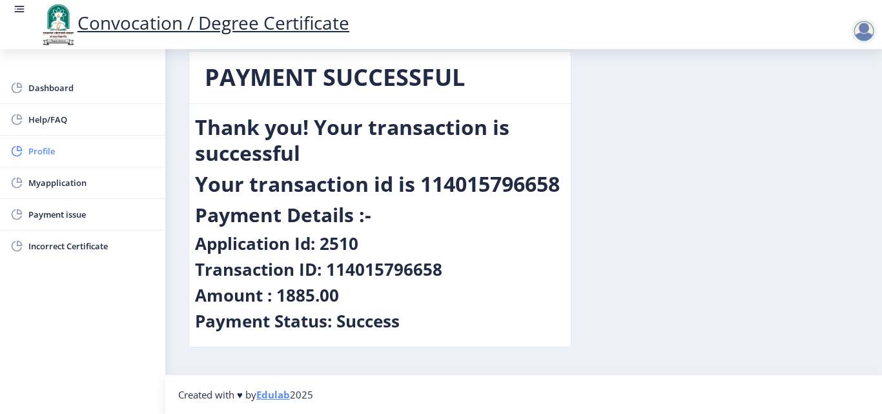
click at [49, 151] on span "Profile" at bounding box center [91, 150] width 127 height 15
select select
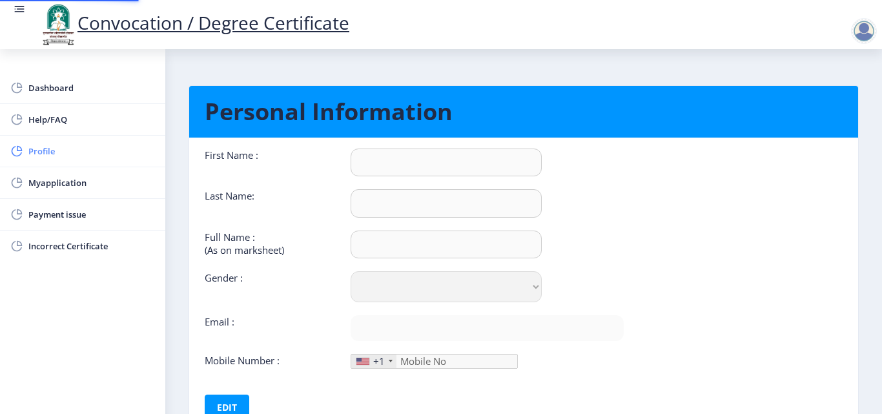
type input "[PERSON_NAME]"
type input "KULKARNI"
type input "[PERSON_NAME]"
select select "[DEMOGRAPHIC_DATA]"
type input "[EMAIL_ADDRESS][DOMAIN_NAME]"
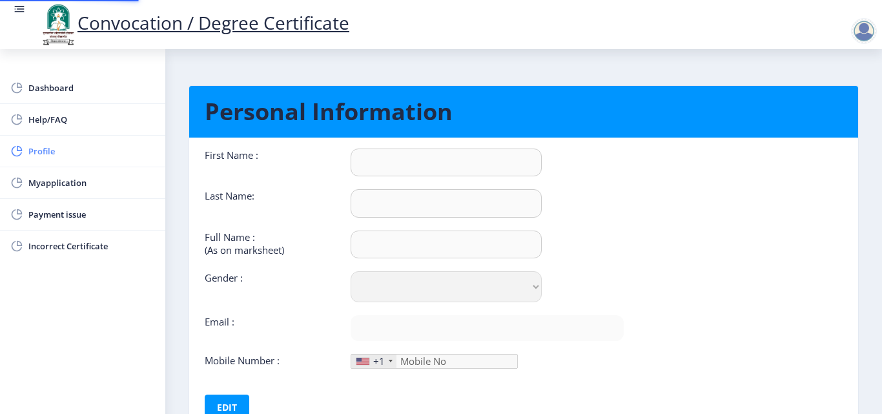
type input "6309350505"
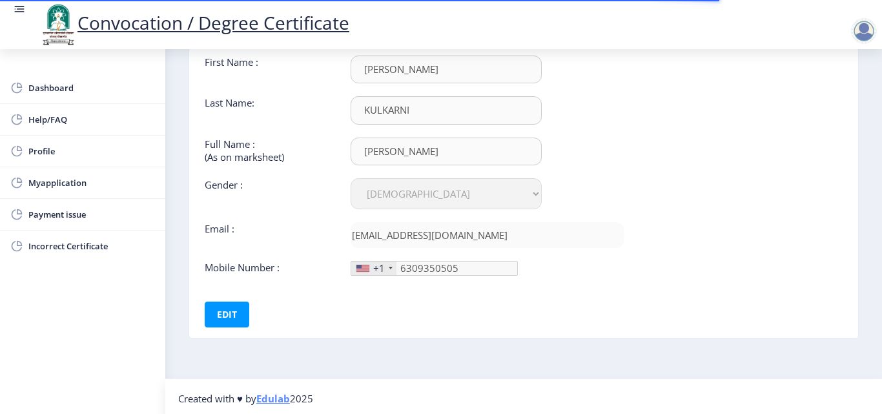
scroll to position [97, 0]
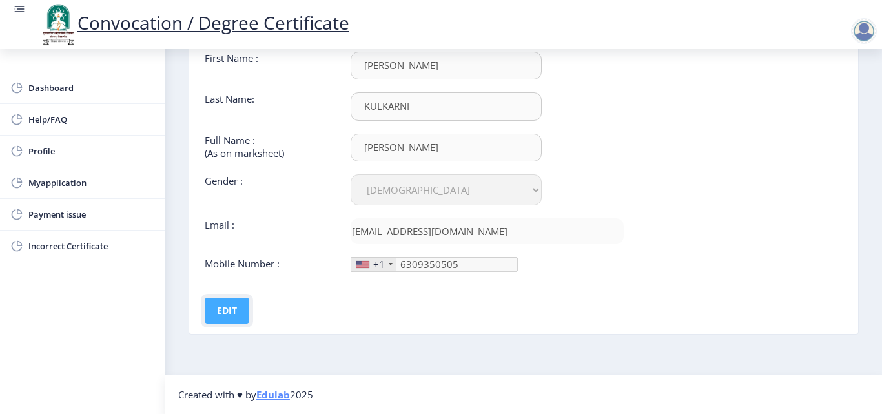
click at [235, 314] on button "Edit" at bounding box center [227, 311] width 45 height 26
click at [389, 265] on div at bounding box center [391, 264] width 4 height 3
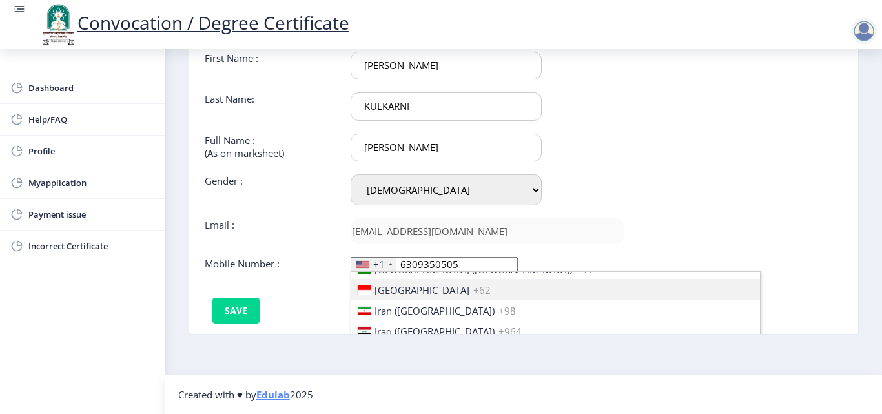
scroll to position [2039, 0]
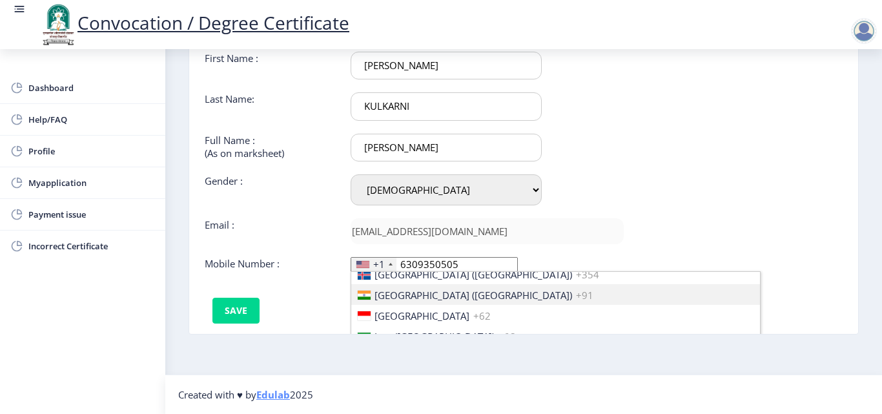
click at [415, 294] on span "[GEOGRAPHIC_DATA] ([GEOGRAPHIC_DATA])" at bounding box center [474, 295] width 198 height 13
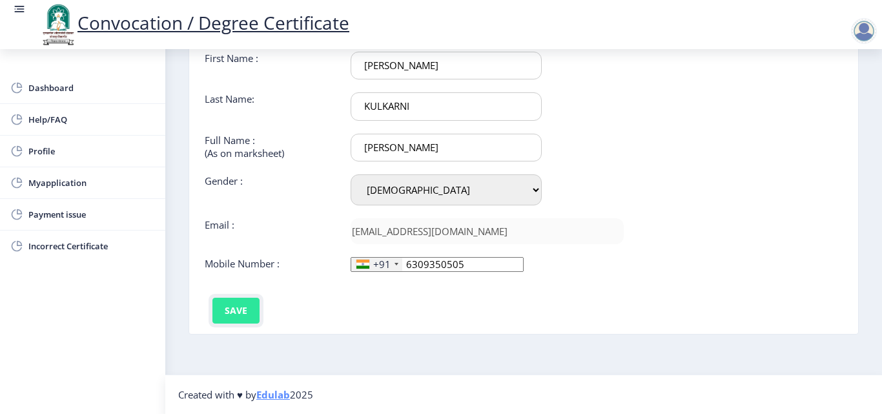
click at [234, 311] on button "Save" at bounding box center [235, 311] width 47 height 26
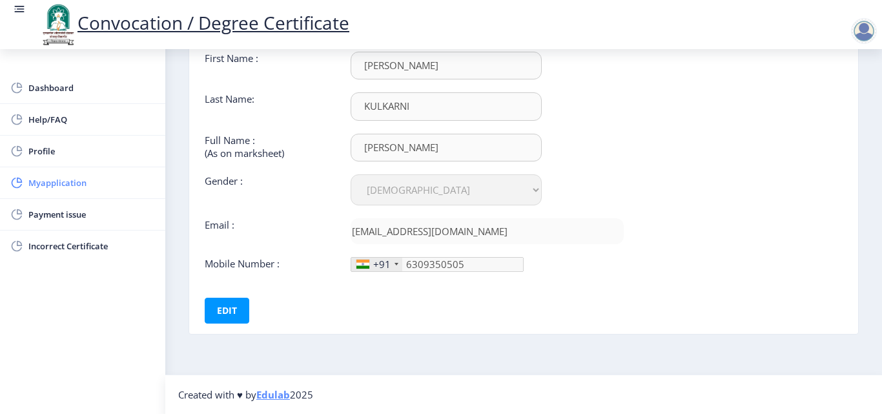
click at [56, 184] on span "Myapplication" at bounding box center [91, 182] width 127 height 15
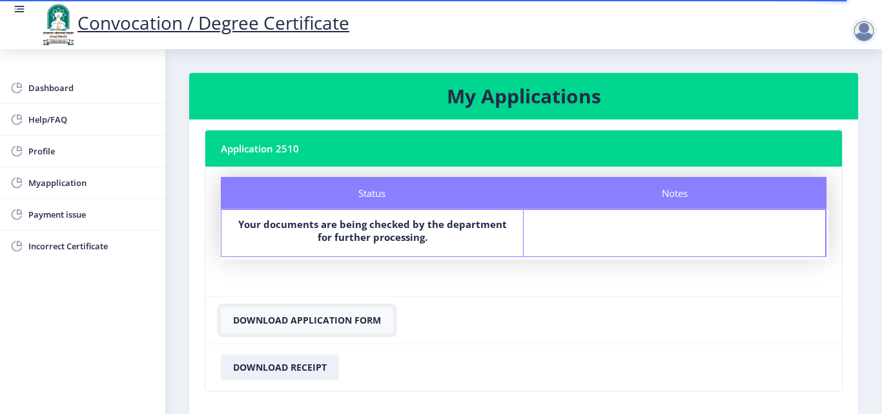
click at [342, 320] on button "Download Application Form" at bounding box center [307, 320] width 172 height 26
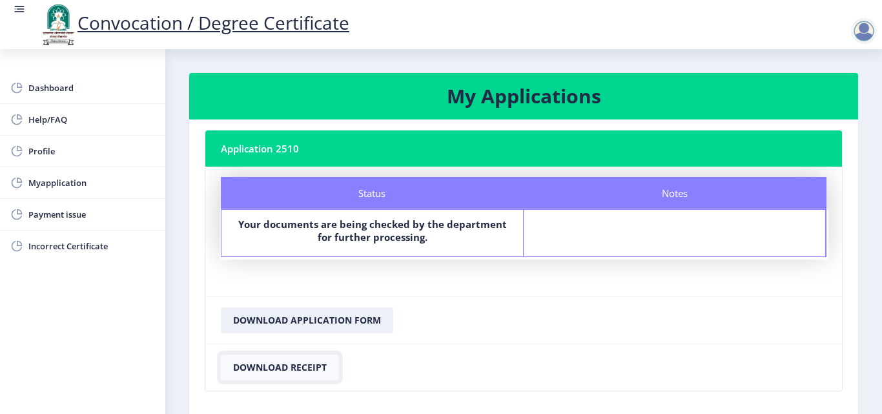
click at [317, 366] on button "Download Receipt" at bounding box center [280, 368] width 118 height 26
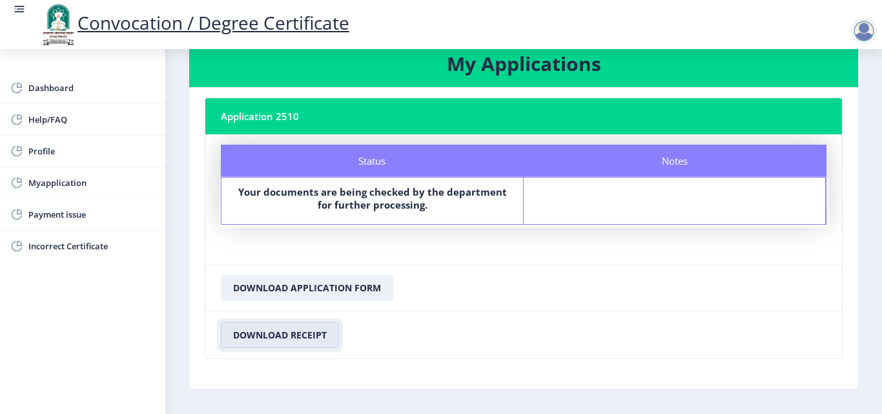
scroll to position [74, 0]
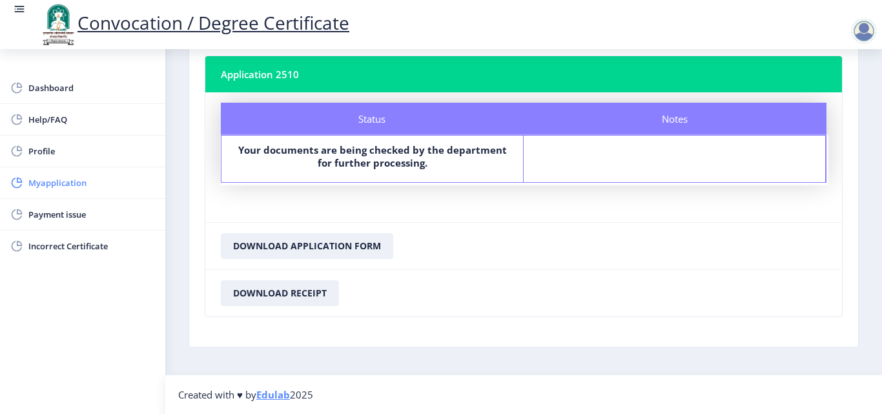
click at [70, 182] on span "Myapplication" at bounding box center [91, 182] width 127 height 15
click at [72, 212] on span "Payment issue" at bounding box center [91, 214] width 127 height 15
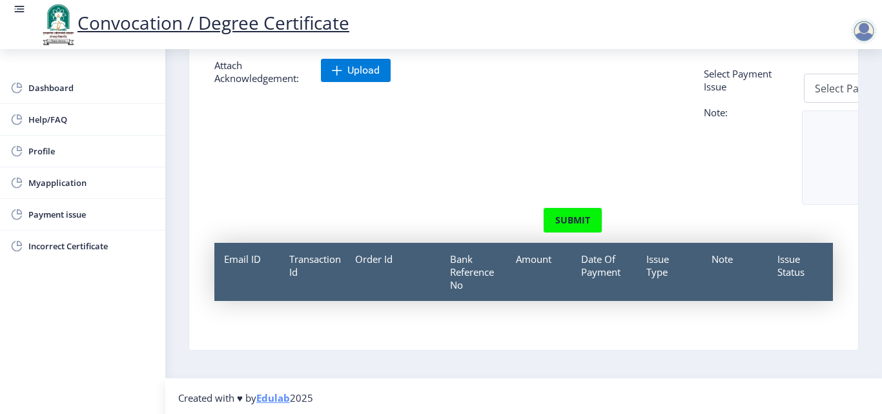
scroll to position [103, 0]
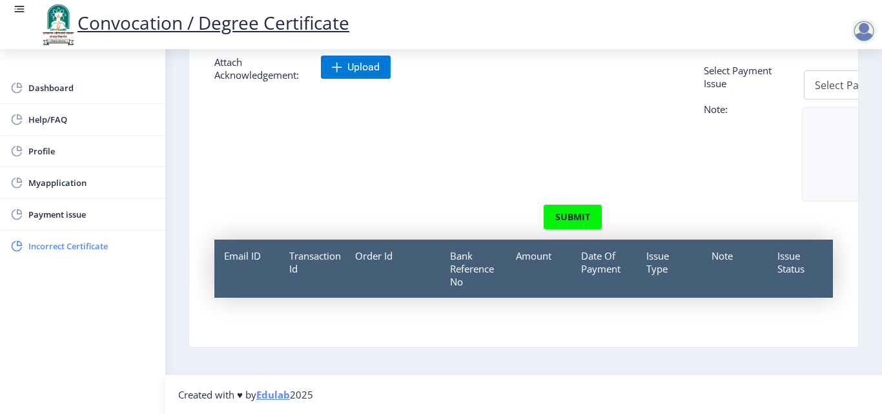
click at [88, 249] on span "Incorrect Certificate" at bounding box center [91, 245] width 127 height 15
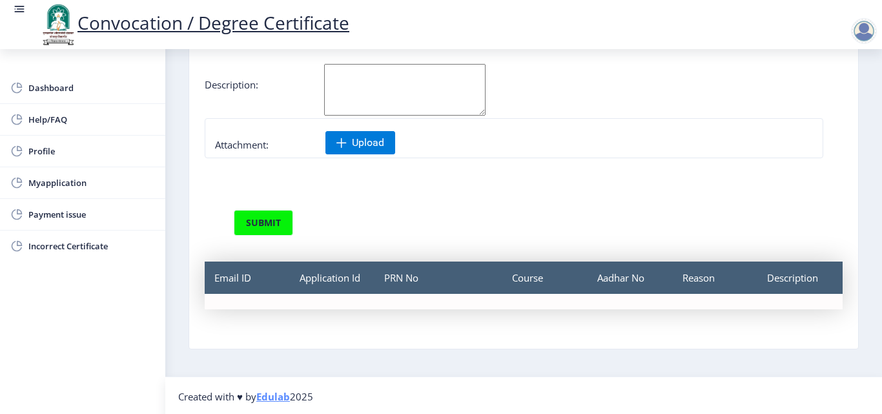
scroll to position [103, 0]
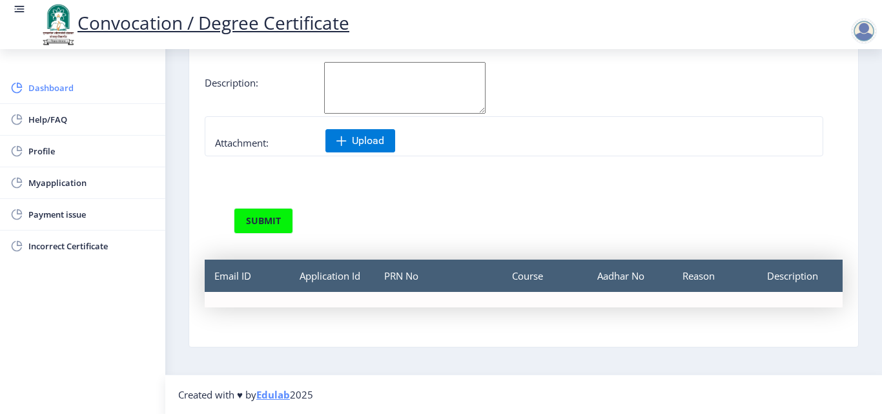
click at [52, 92] on span "Dashboard" at bounding box center [91, 87] width 127 height 15
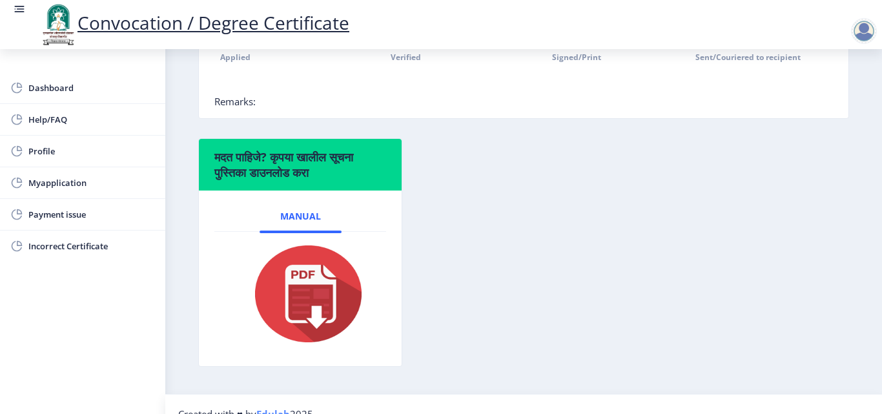
scroll to position [387, 0]
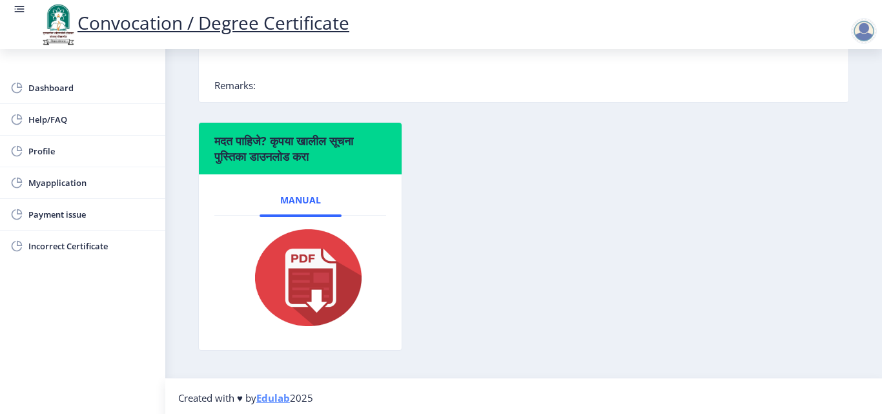
click at [317, 268] on img at bounding box center [300, 277] width 129 height 103
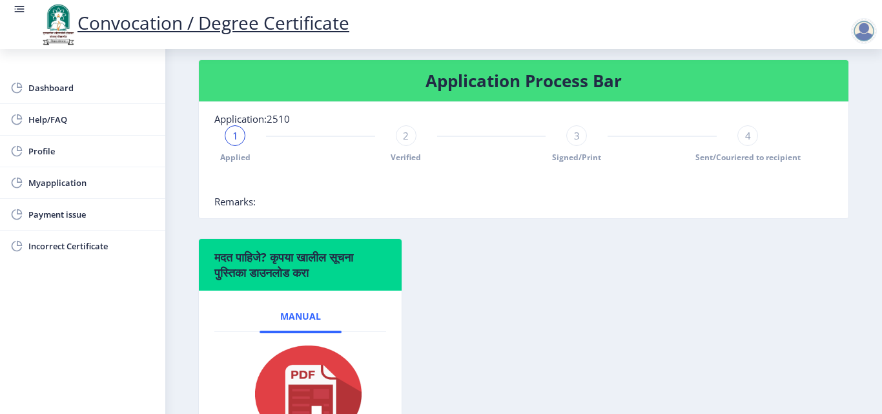
scroll to position [0, 0]
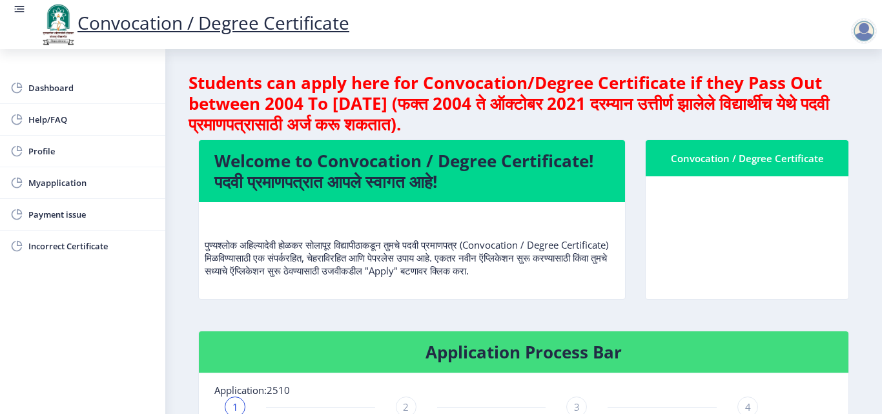
click at [866, 29] on div at bounding box center [864, 31] width 26 height 26
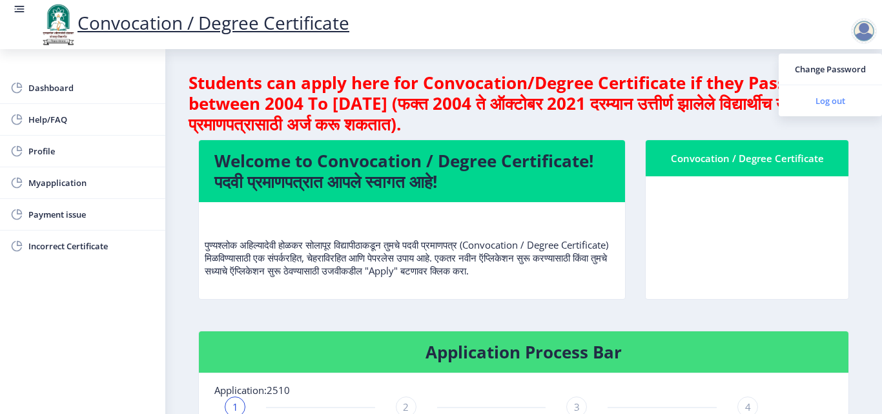
click at [832, 102] on span "Log out" at bounding box center [830, 100] width 83 height 15
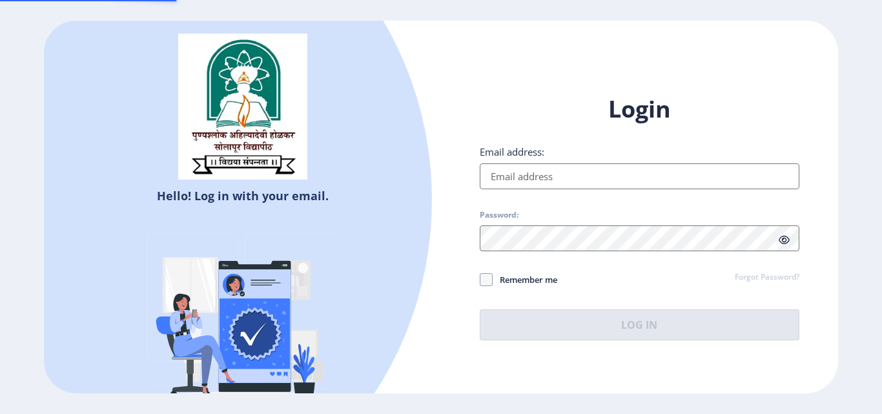
type input "[EMAIL_ADDRESS][DOMAIN_NAME]"
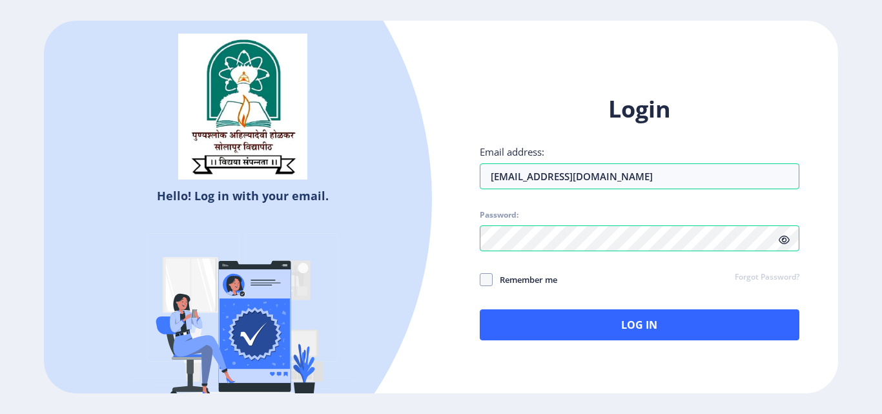
click at [785, 240] on icon at bounding box center [784, 240] width 11 height 10
